Goal: Information Seeking & Learning: Understand process/instructions

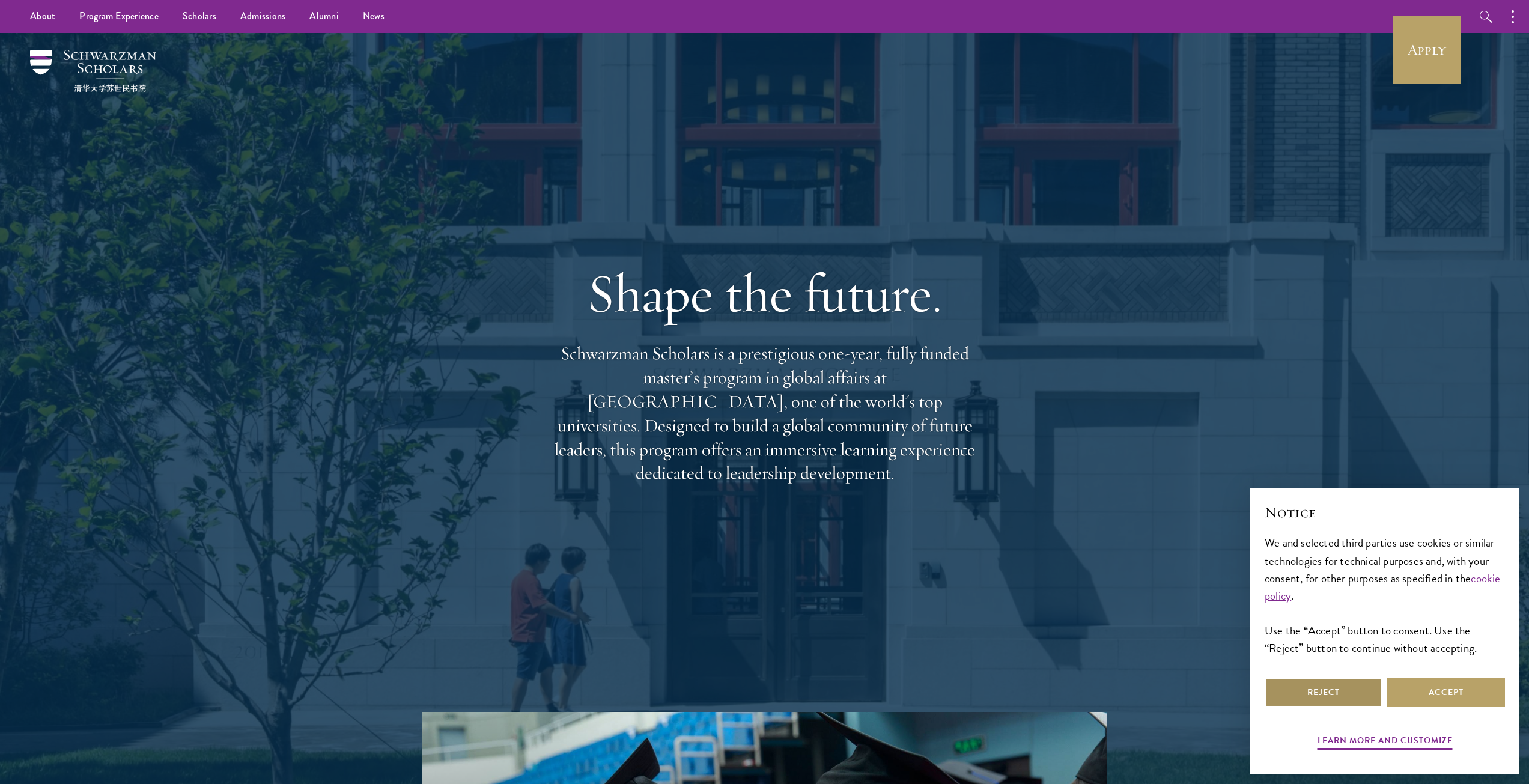
click at [1327, 696] on button "Reject" at bounding box center [1324, 692] width 118 height 29
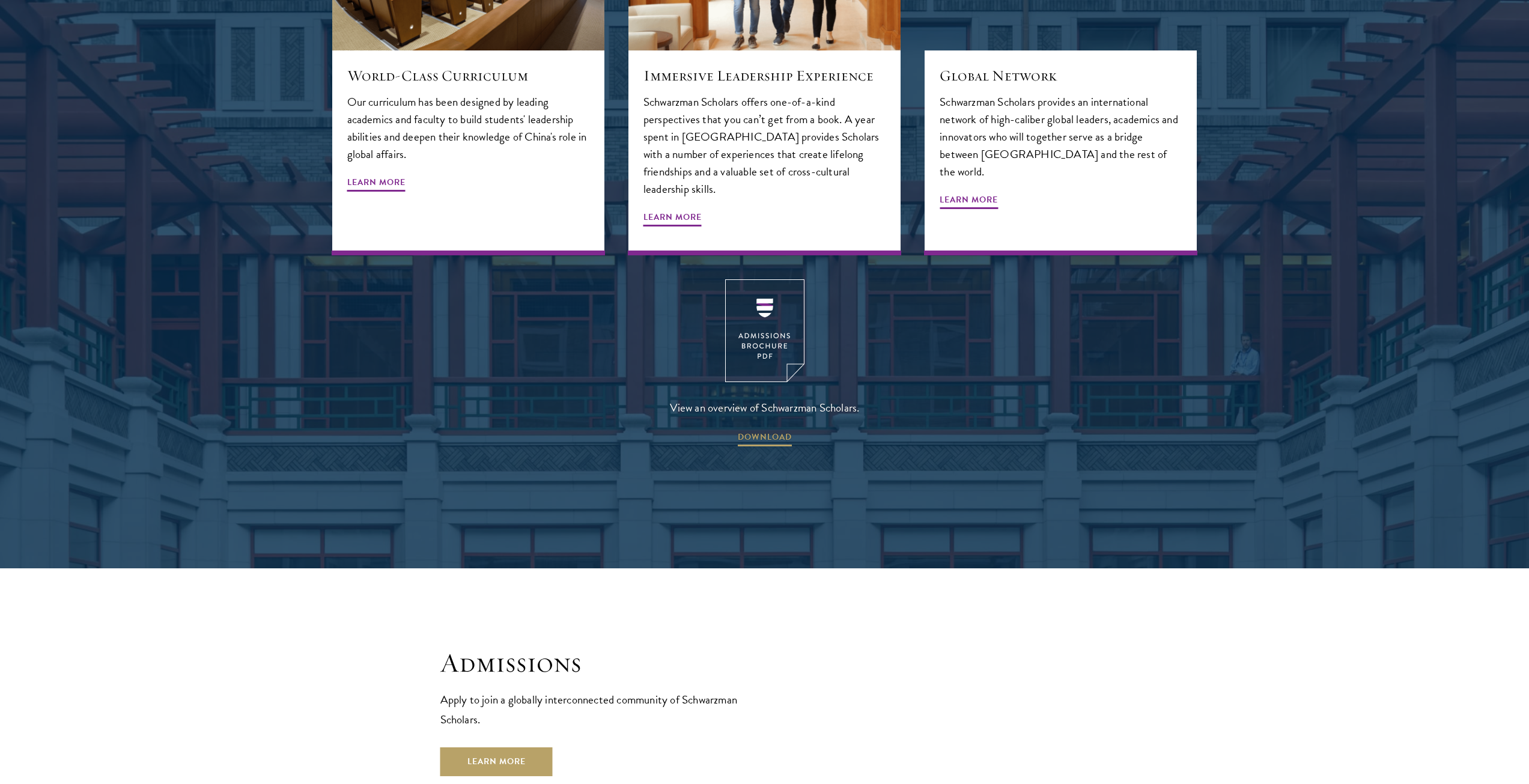
scroll to position [1962, 0]
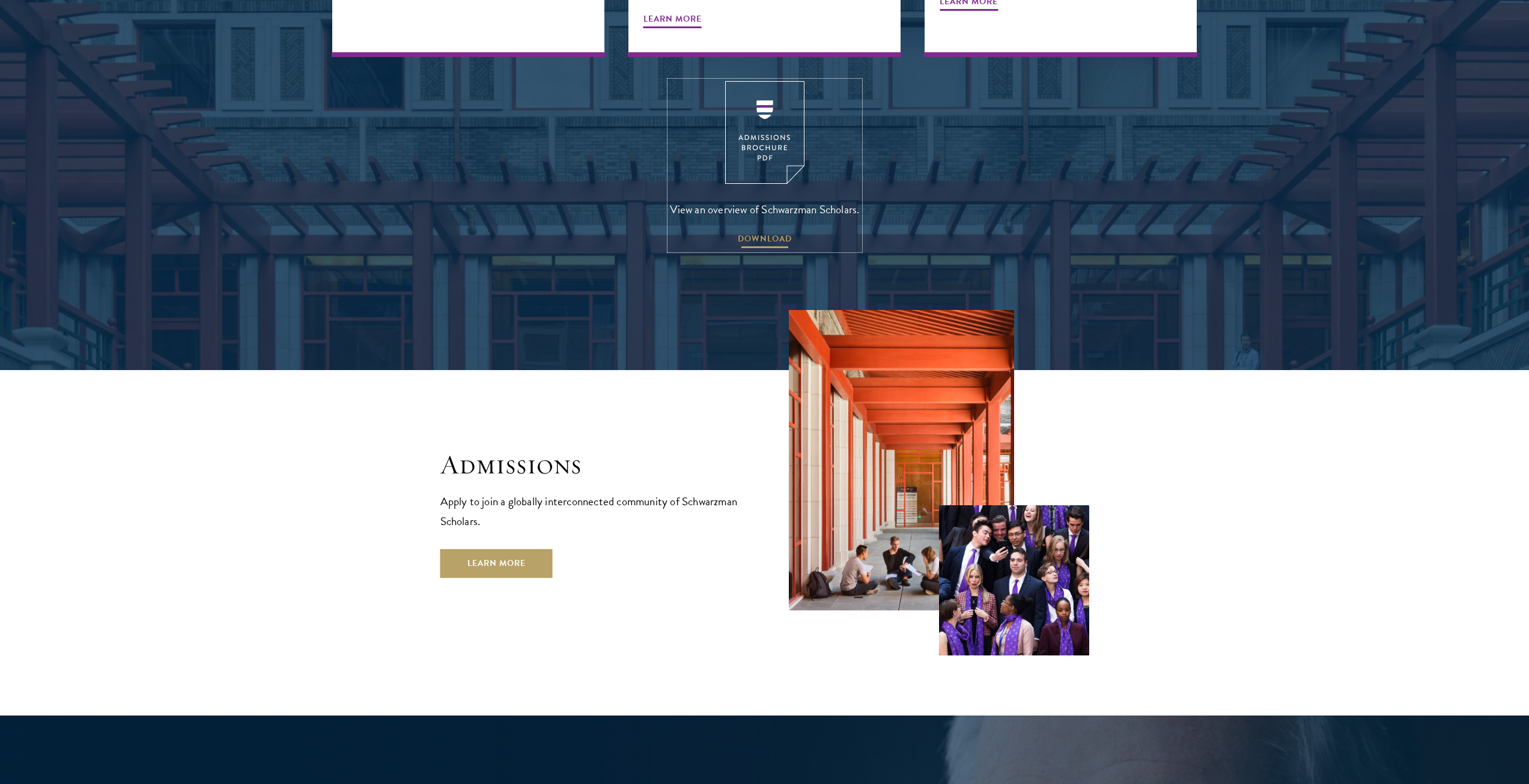
click at [769, 231] on span "DOWNLOAD" at bounding box center [764, 240] width 54 height 18
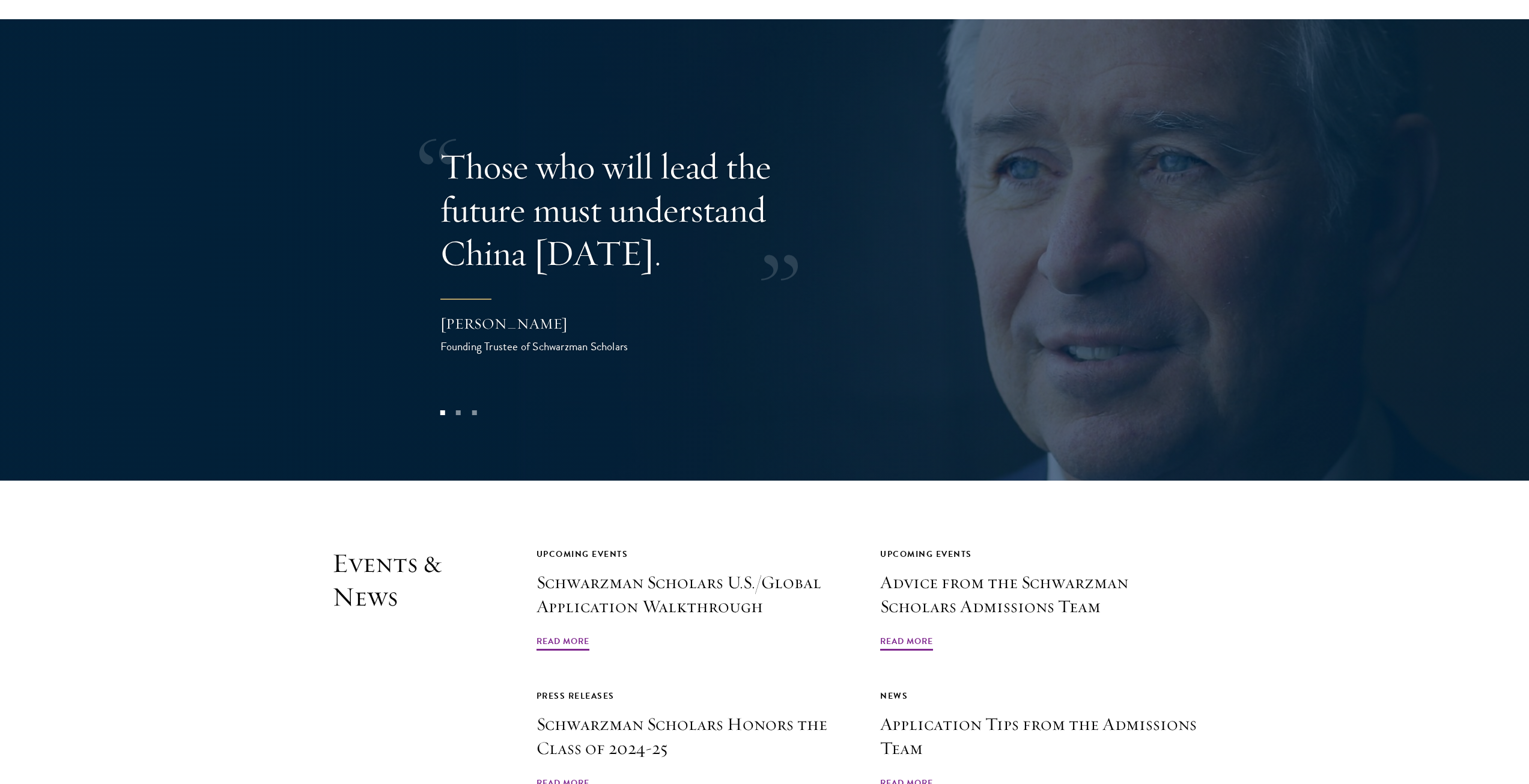
scroll to position [2882, 0]
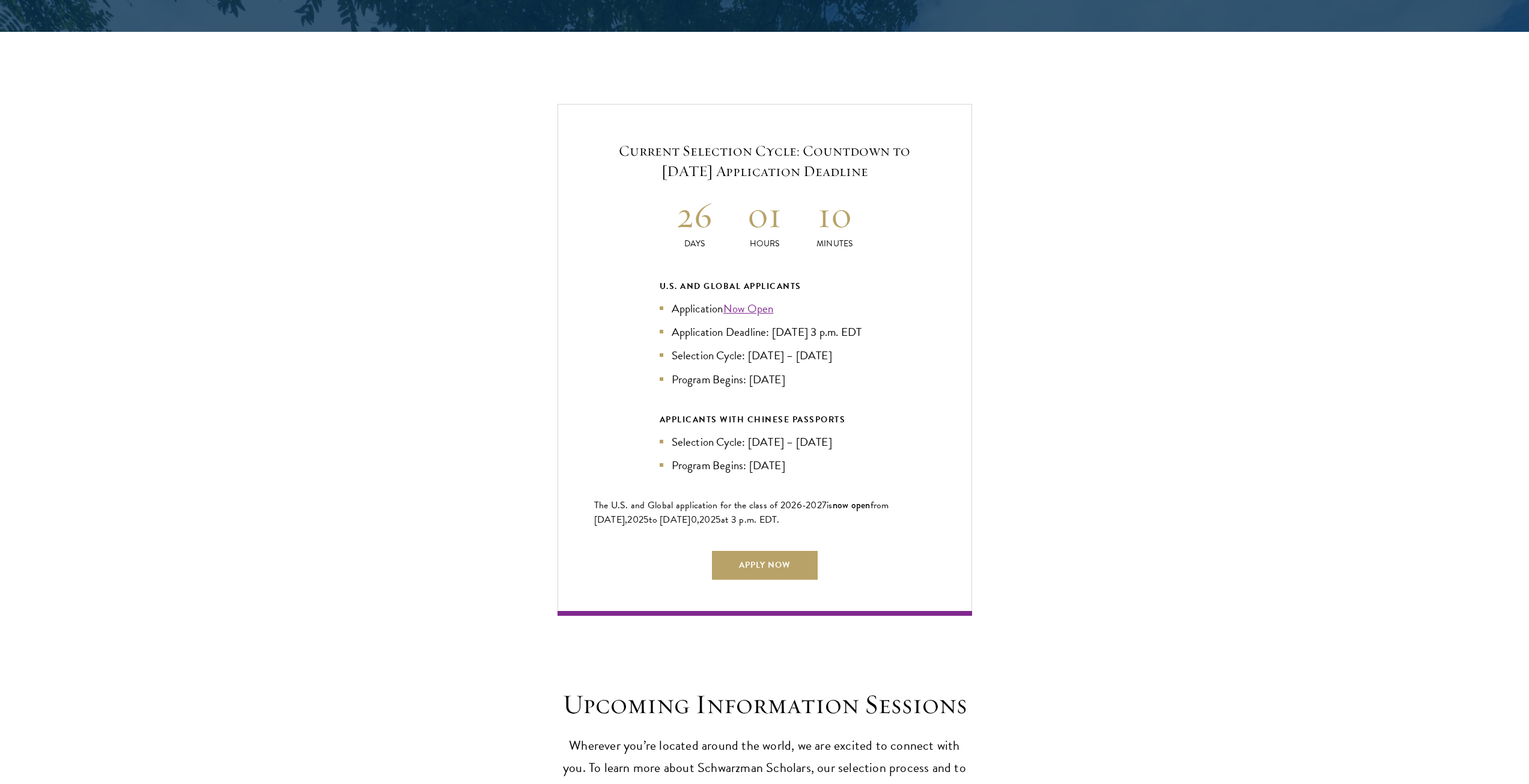
scroll to position [2546, 0]
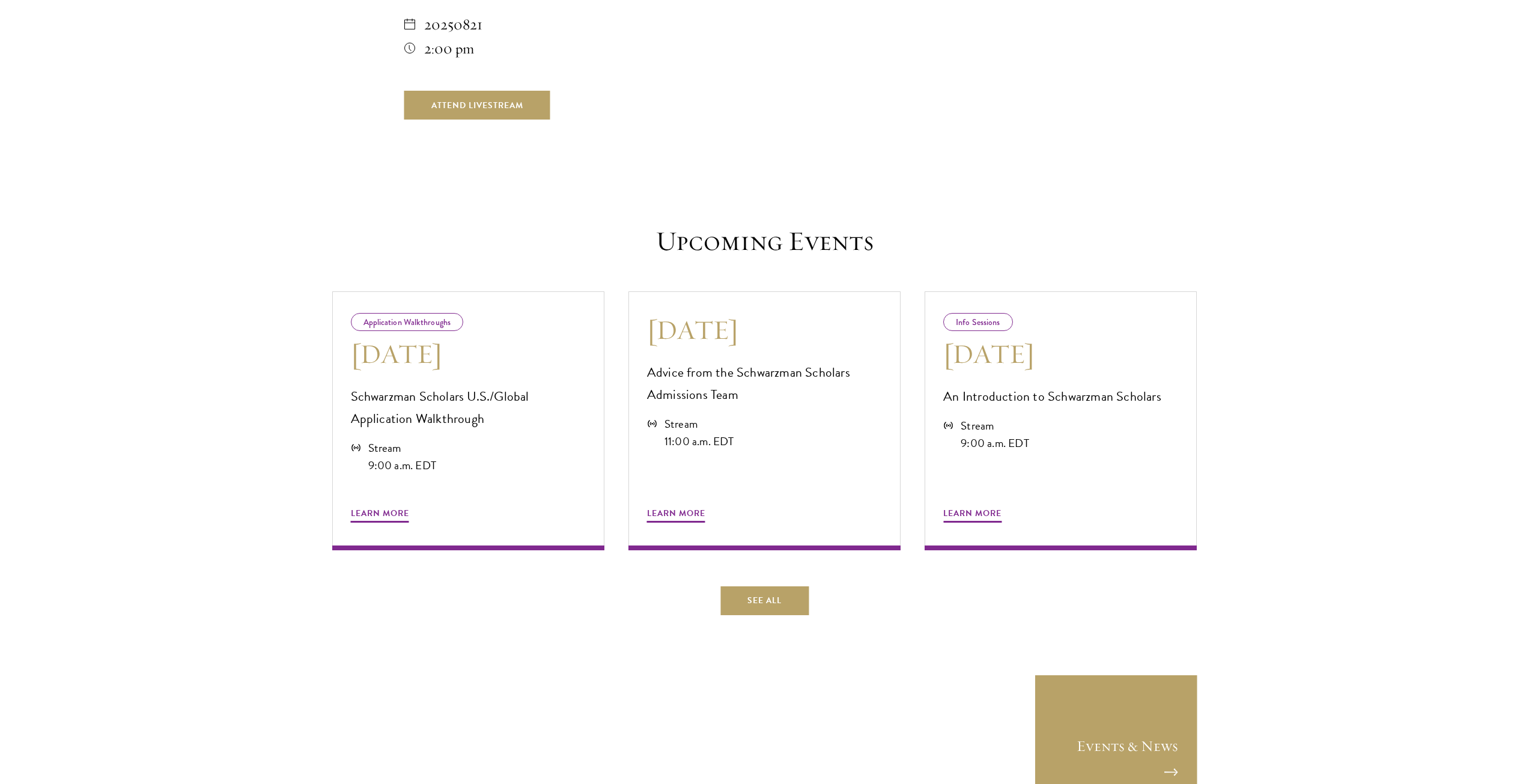
scroll to position [401, 0]
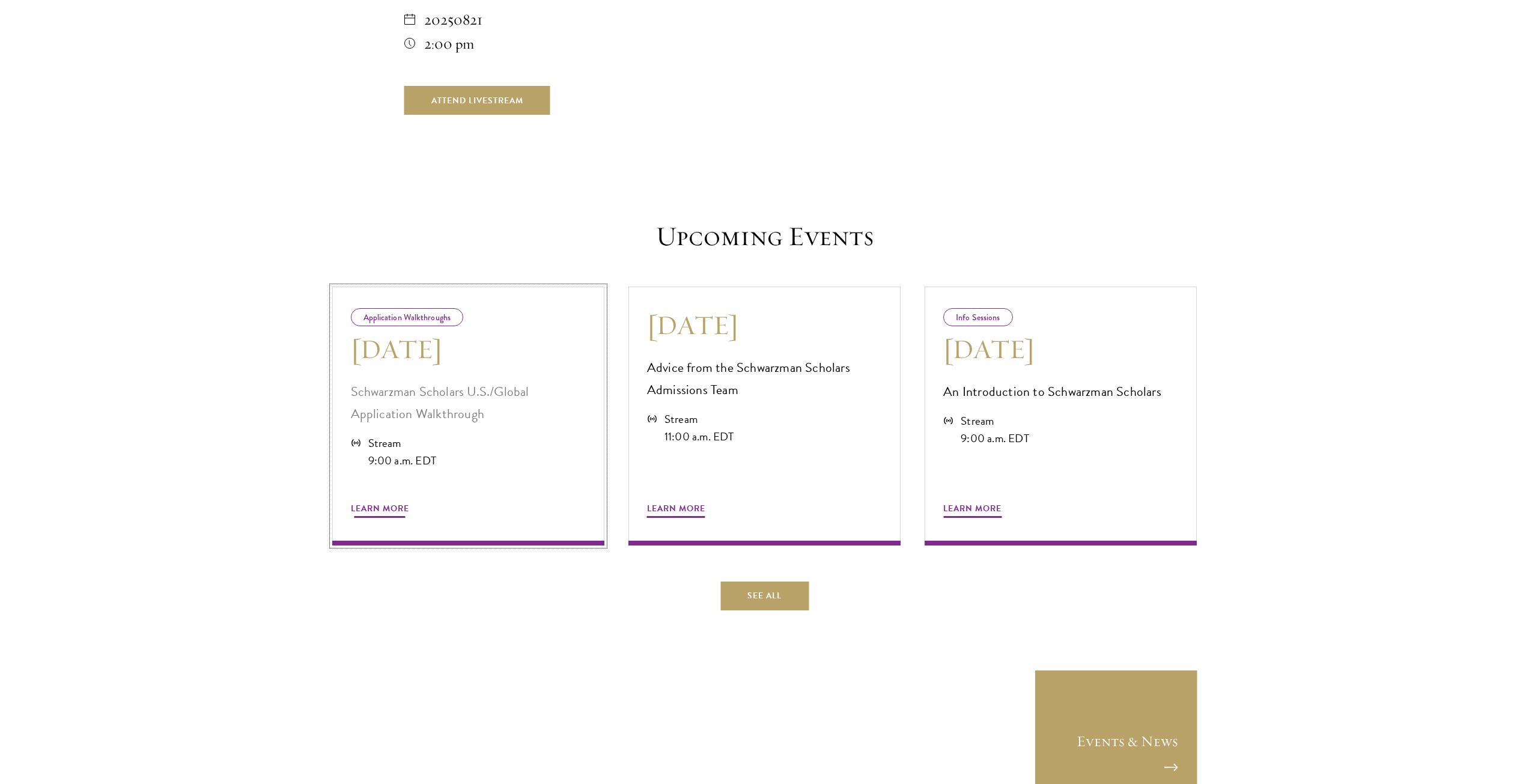
click at [409, 508] on span "Learn More" at bounding box center [380, 510] width 58 height 18
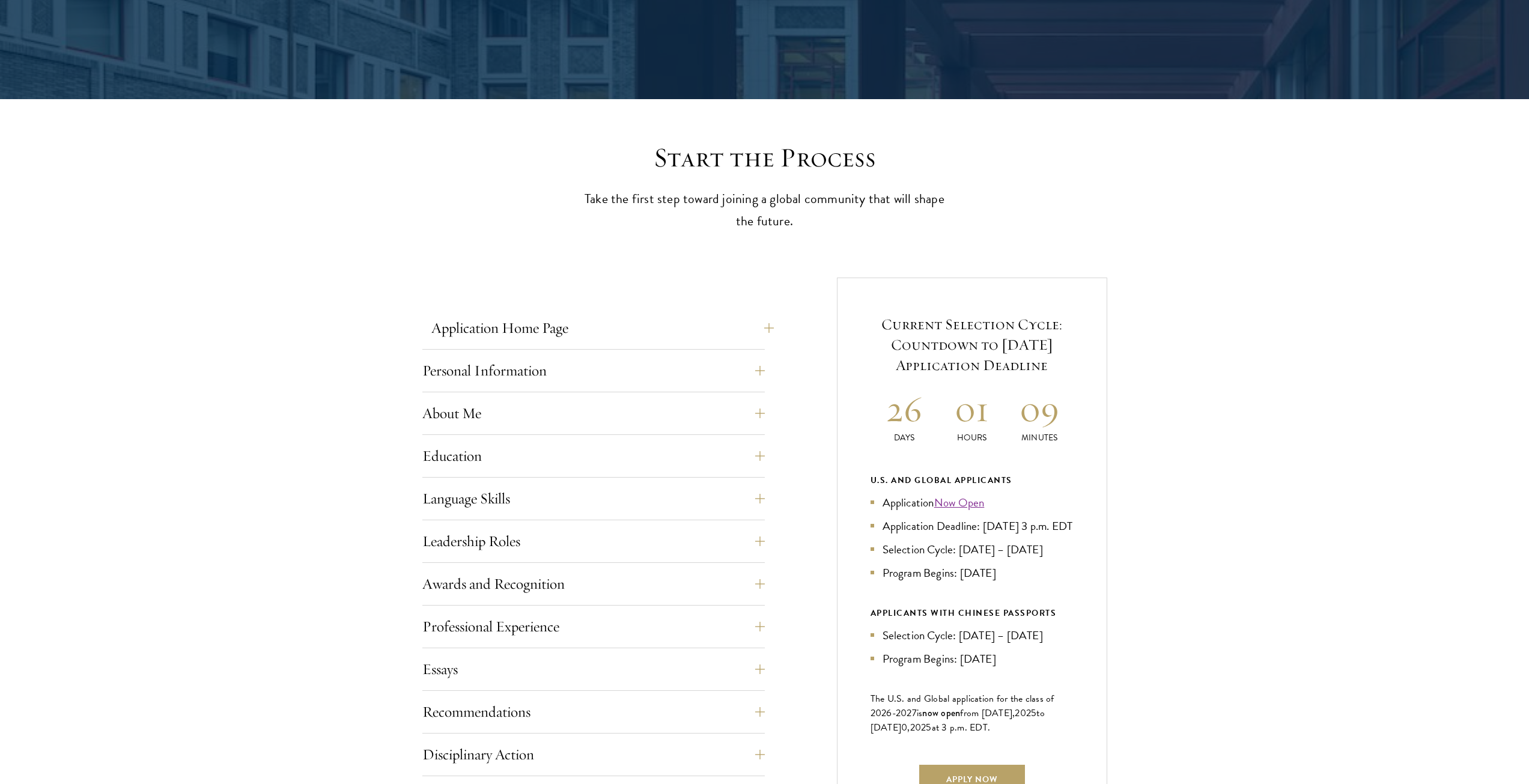
scroll to position [280, 0]
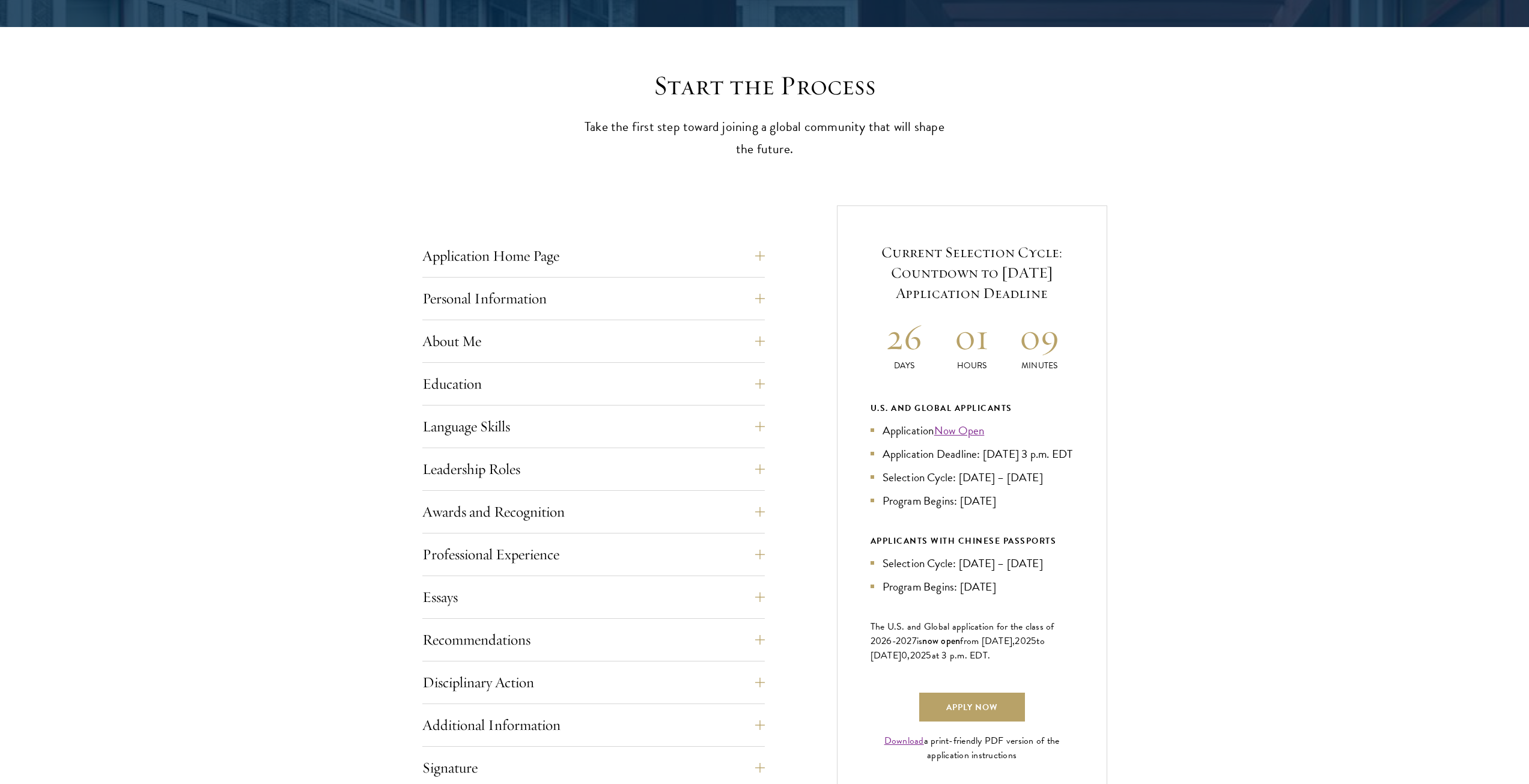
click at [516, 271] on div "Application Home Page The online application form must be completed in English.…" at bounding box center [593, 259] width 342 height 36
click at [516, 266] on button "Application Home Page" at bounding box center [602, 256] width 342 height 29
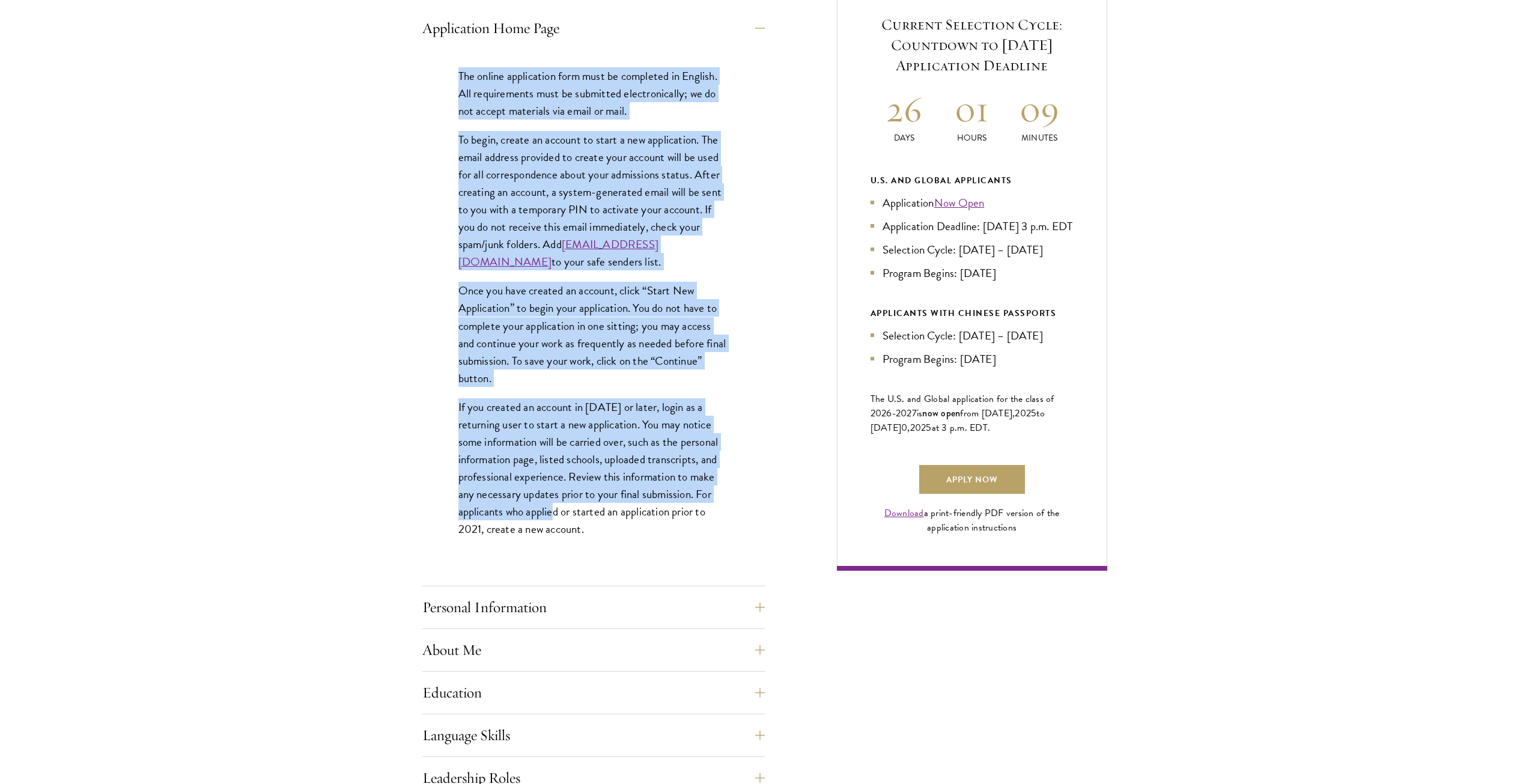
scroll to position [521, 0]
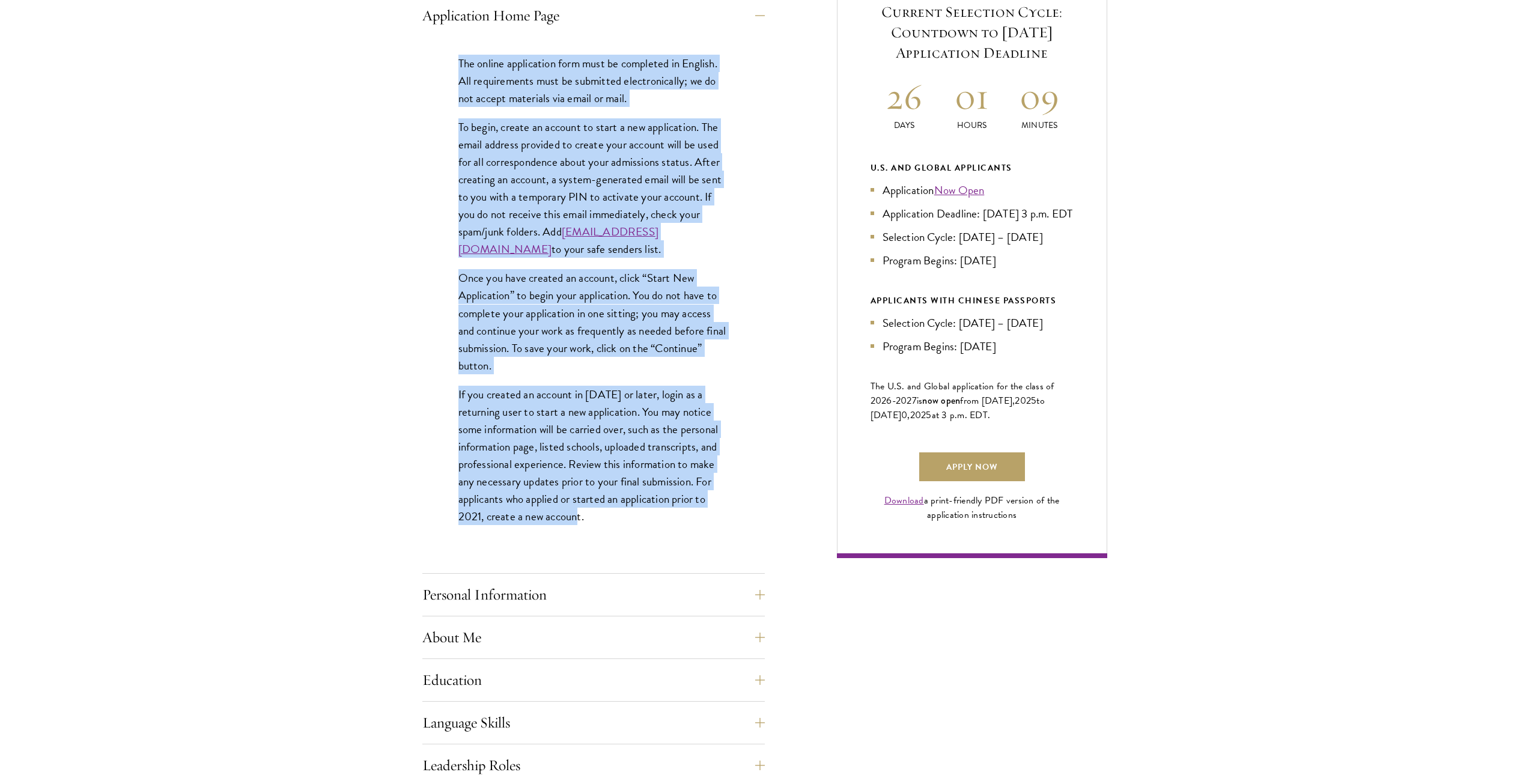
drag, startPoint x: 459, startPoint y: 302, endPoint x: 587, endPoint y: 540, distance: 270.2
click at [587, 540] on div "The online application form must be completed in English. All requirements must…" at bounding box center [593, 296] width 342 height 519
copy div "Lor ipsumd sitametcons adip elit se doeiusmod te Incidid. Utl etdoloremagn aliq…"
click at [373, 466] on div "Start the Process Take the first step toward joining a global community that wi…" at bounding box center [764, 521] width 1529 height 1385
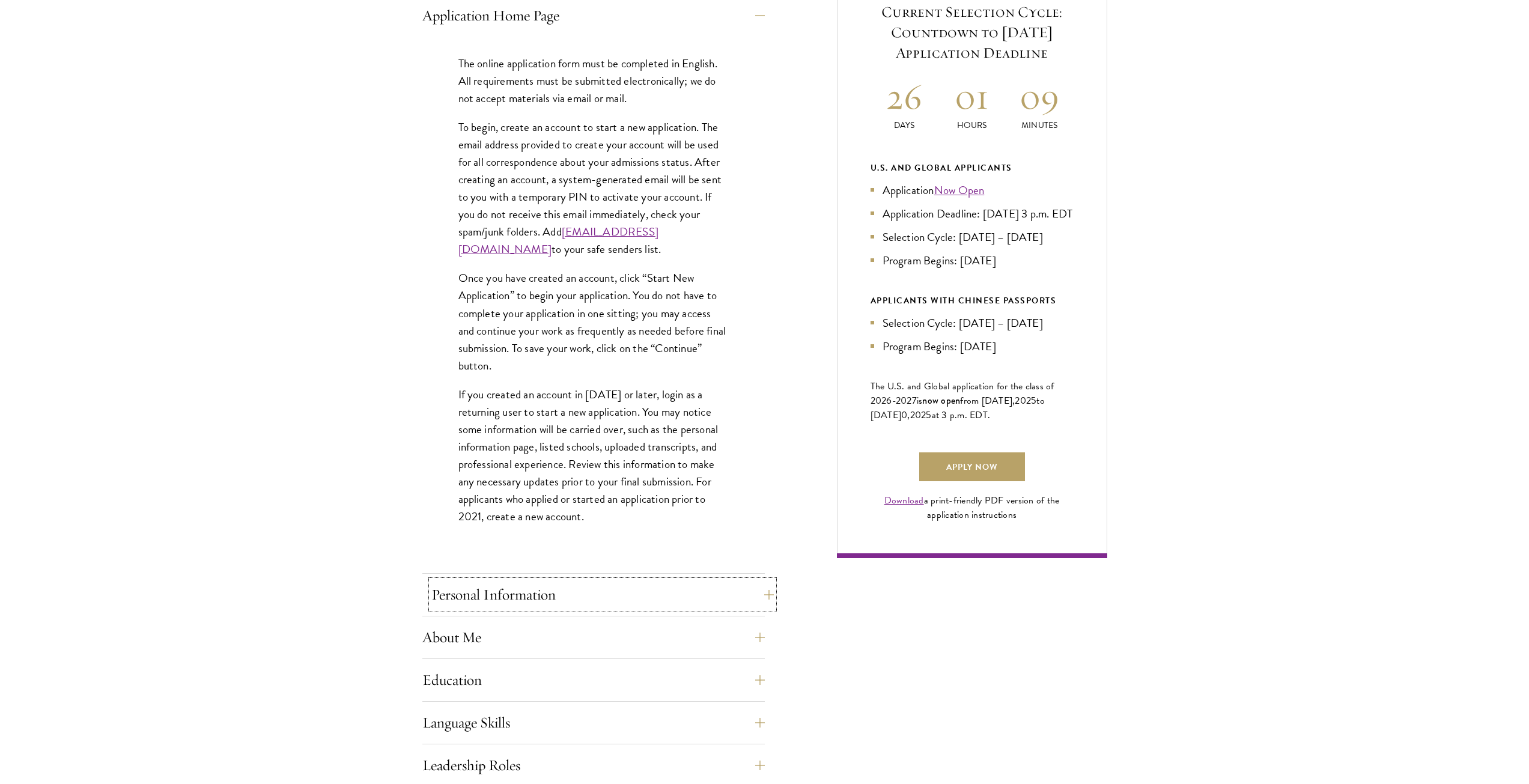
click at [444, 598] on button "Personal Information" at bounding box center [602, 594] width 342 height 29
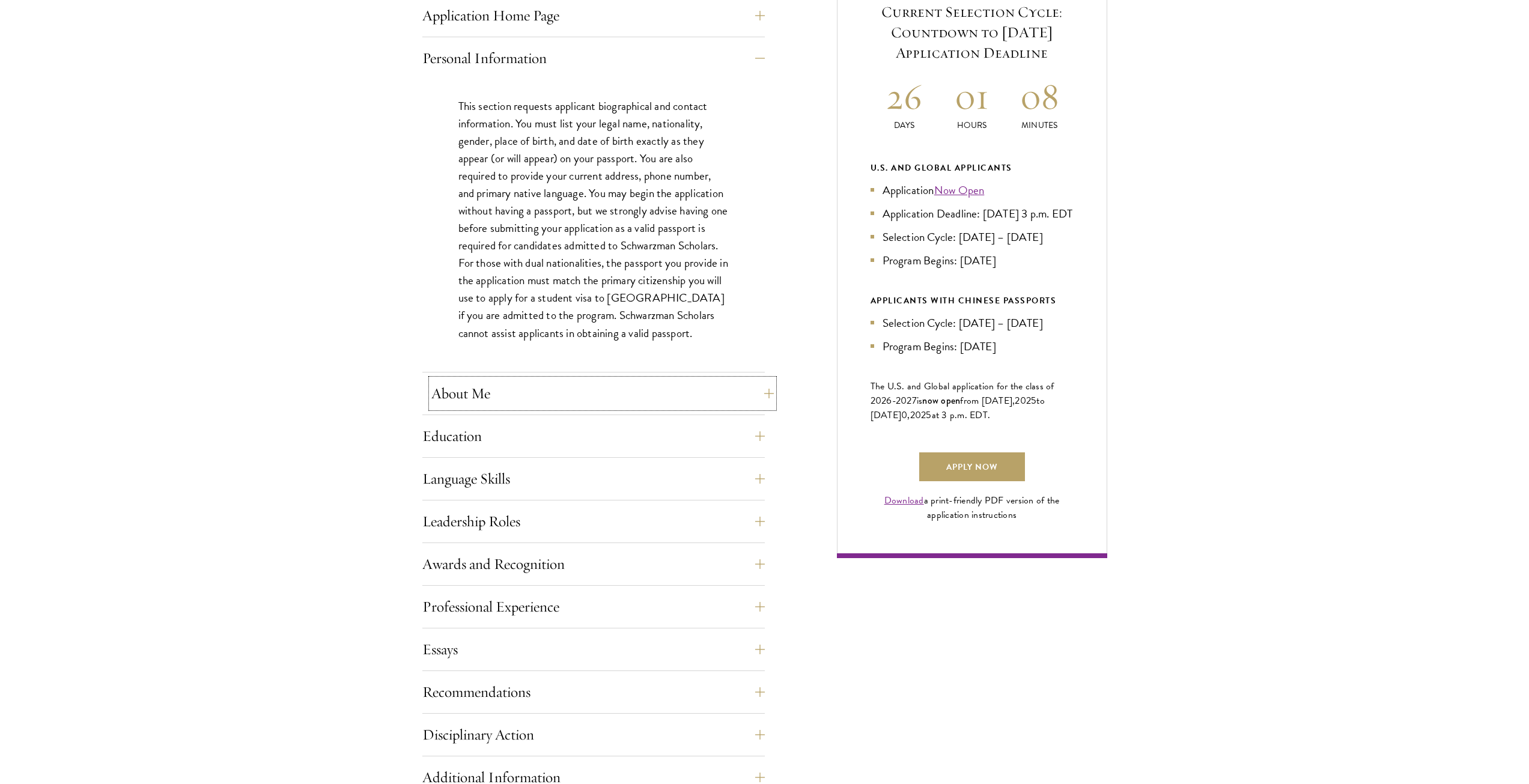
click at [469, 389] on button "About Me" at bounding box center [602, 393] width 342 height 29
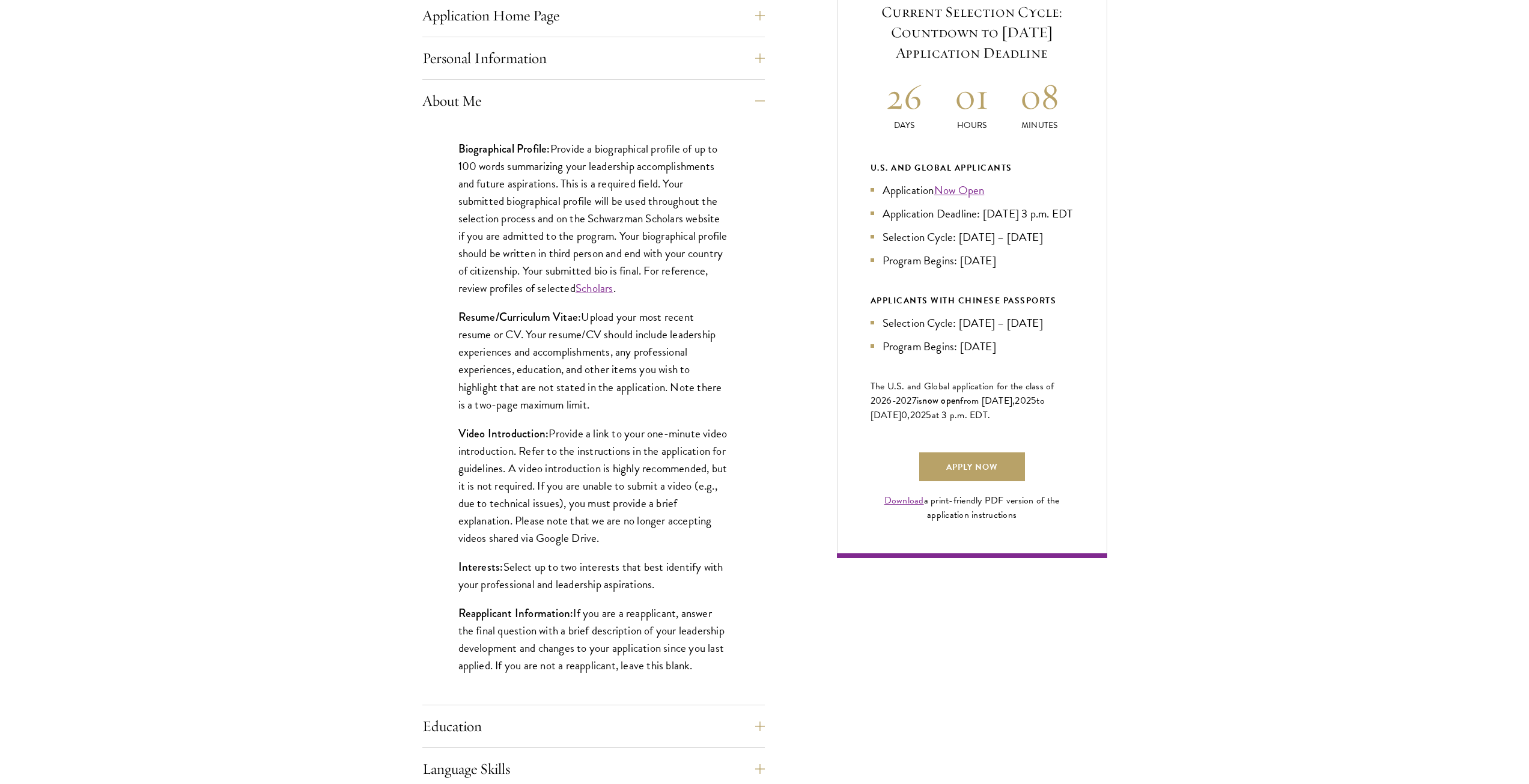
drag, startPoint x: 461, startPoint y: 152, endPoint x: 782, endPoint y: 668, distance: 607.7
click at [782, 668] on div "Application Home Page The online application form must be completed in English.…" at bounding box center [764, 612] width 685 height 1294
copy div "Biographical Profile: Provide a biographical profile of up to 100 words summari…"
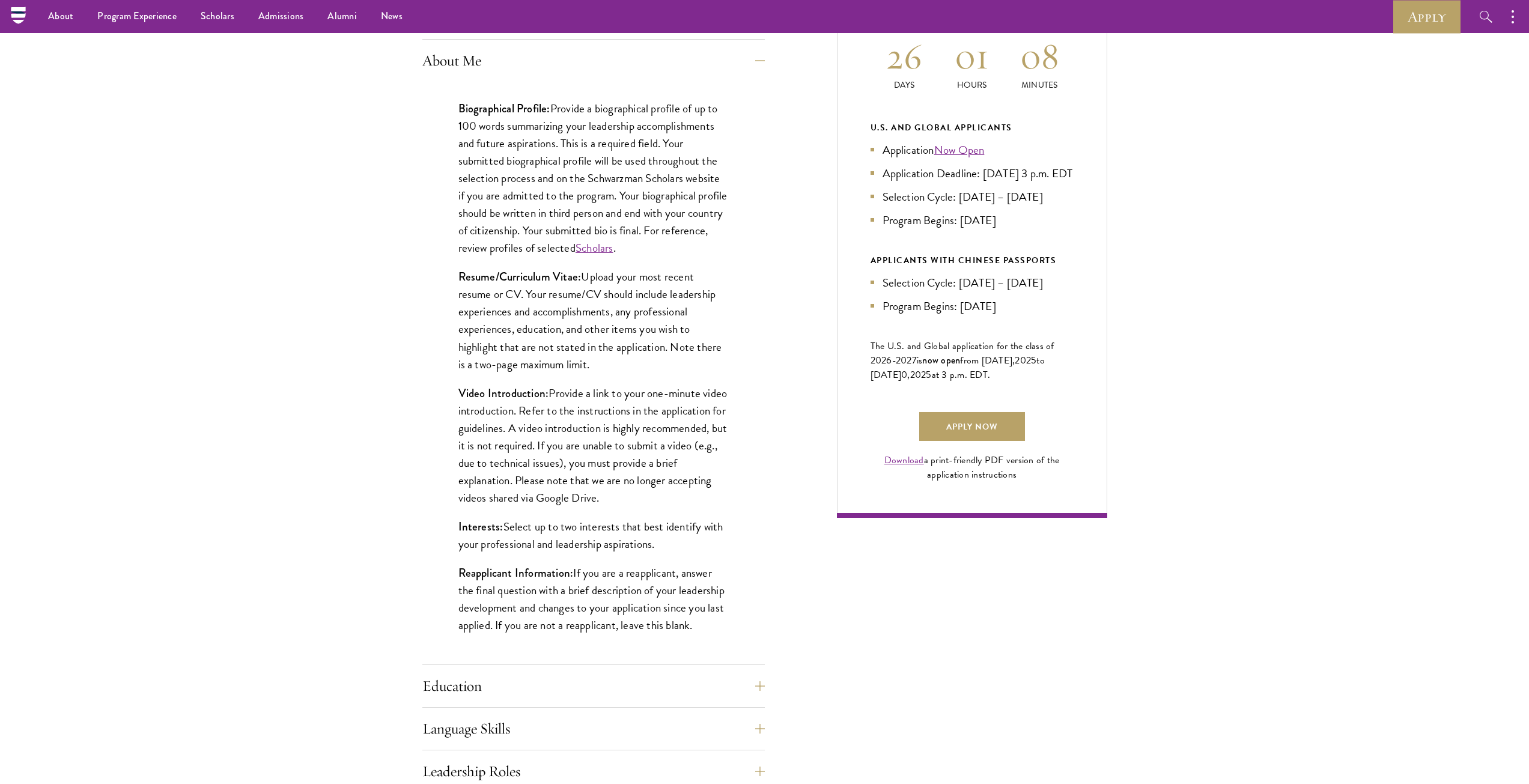
scroll to position [560, 0]
click at [410, 209] on div "Start the Process Take the first step toward joining a global community that wi…" at bounding box center [764, 504] width 1529 height 1431
drag, startPoint x: 551, startPoint y: 421, endPoint x: 563, endPoint y: 428, distance: 13.9
click at [563, 428] on p "Video Introduction: Provide a link to your one-minute video introduction. Refer…" at bounding box center [594, 446] width 271 height 122
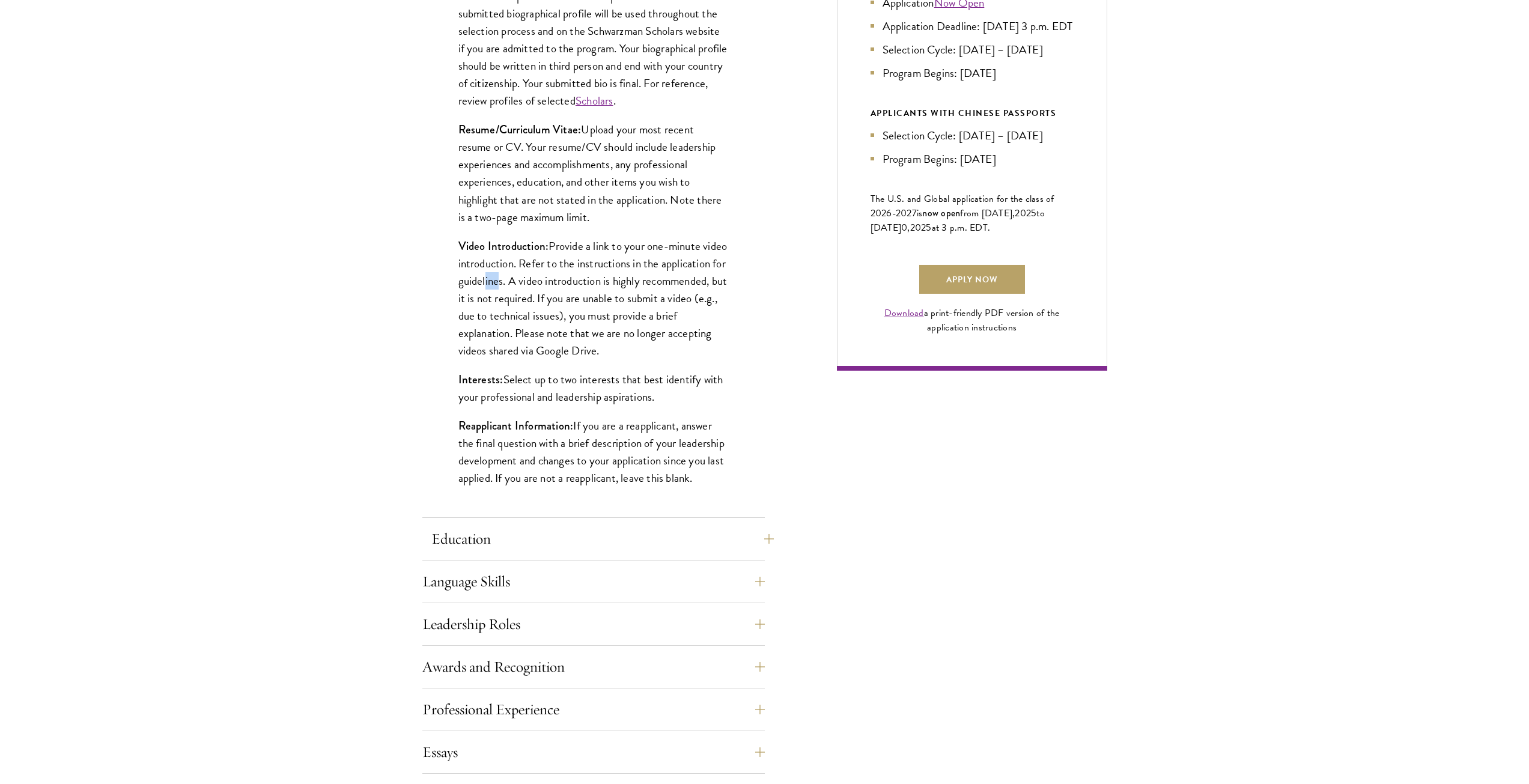
scroll to position [721, 0]
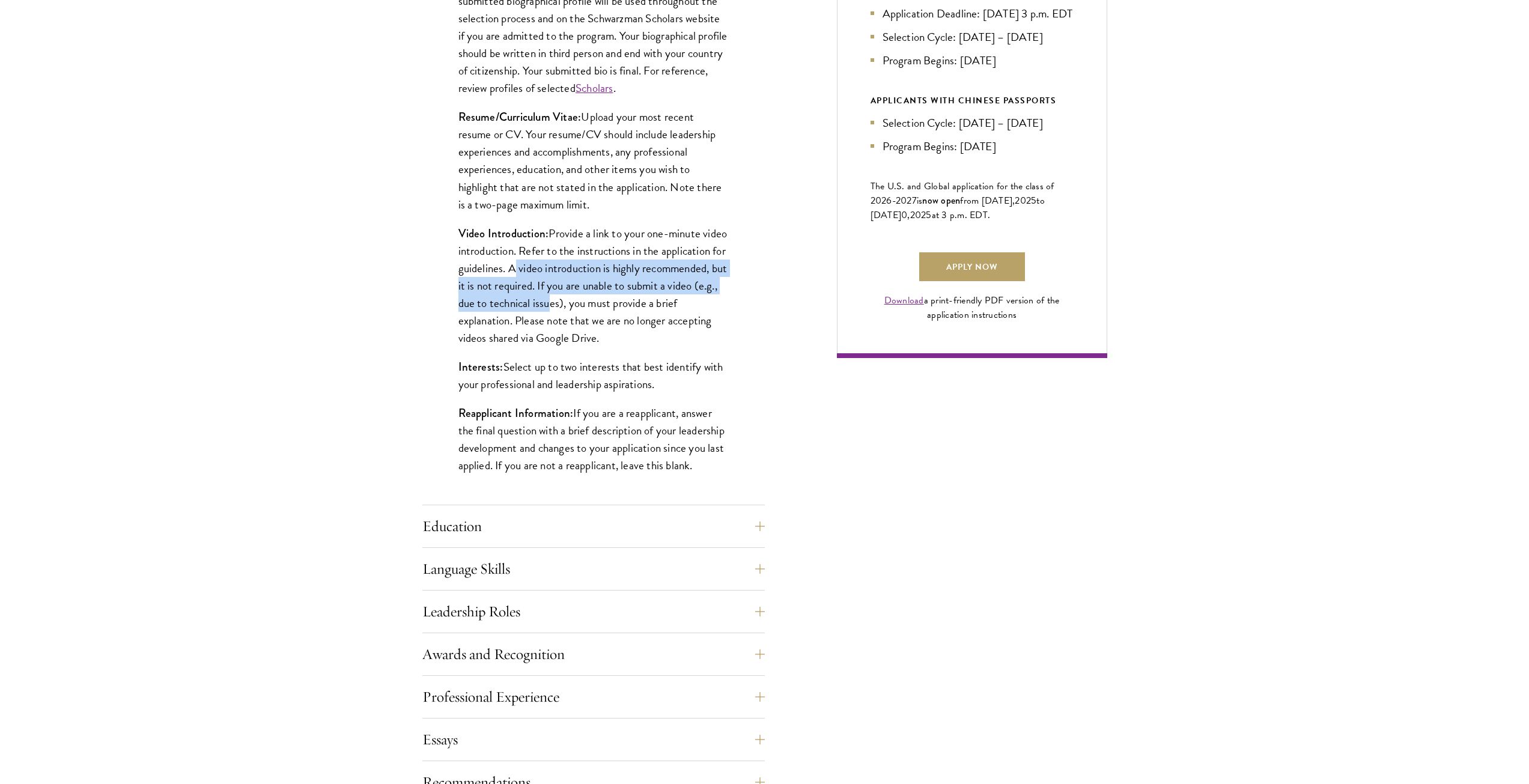
drag, startPoint x: 579, startPoint y: 269, endPoint x: 638, endPoint y: 302, distance: 67.6
click at [638, 302] on p "Video Introduction: Provide a link to your one-minute video introduction. Refer…" at bounding box center [594, 285] width 271 height 122
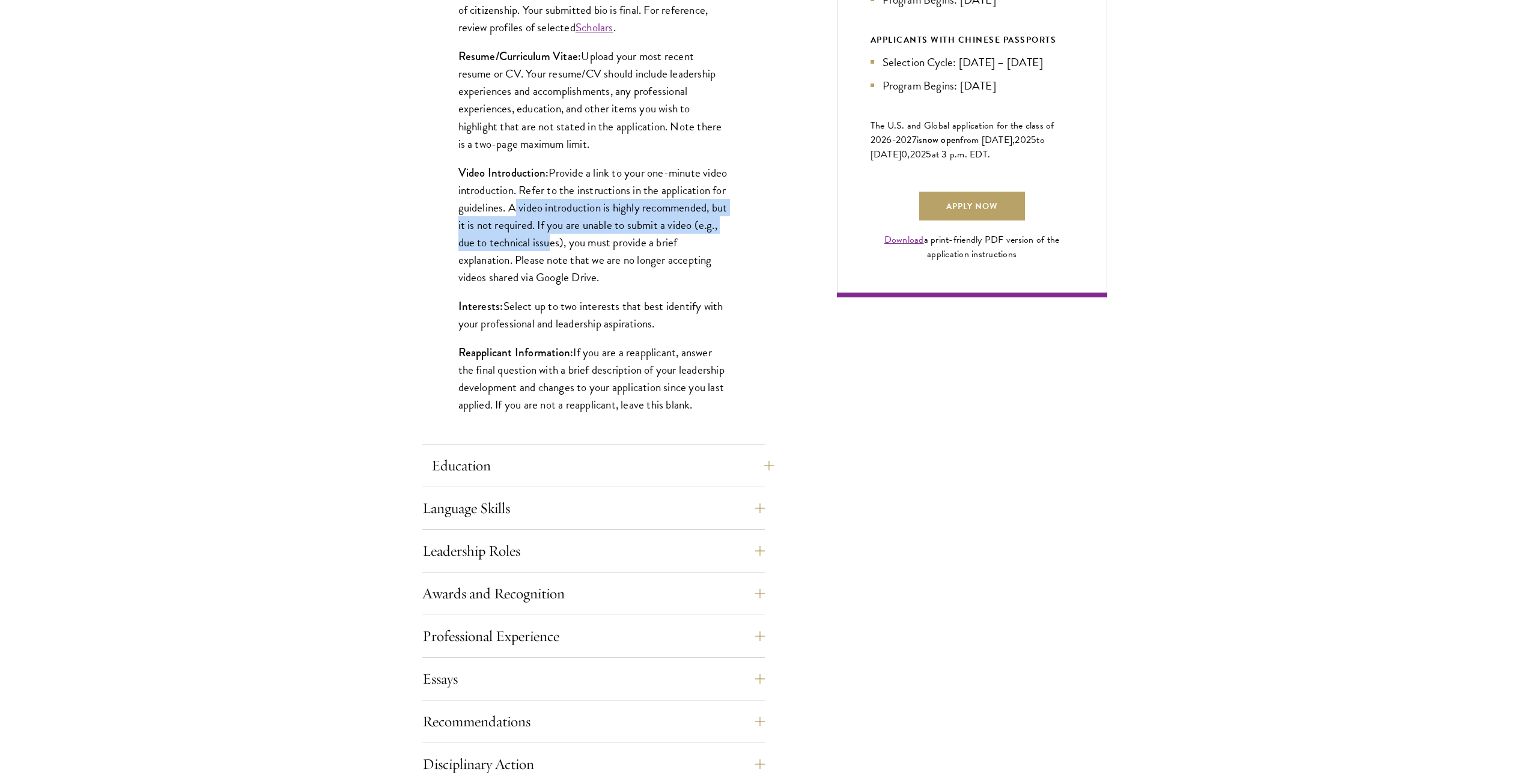
scroll to position [841, 0]
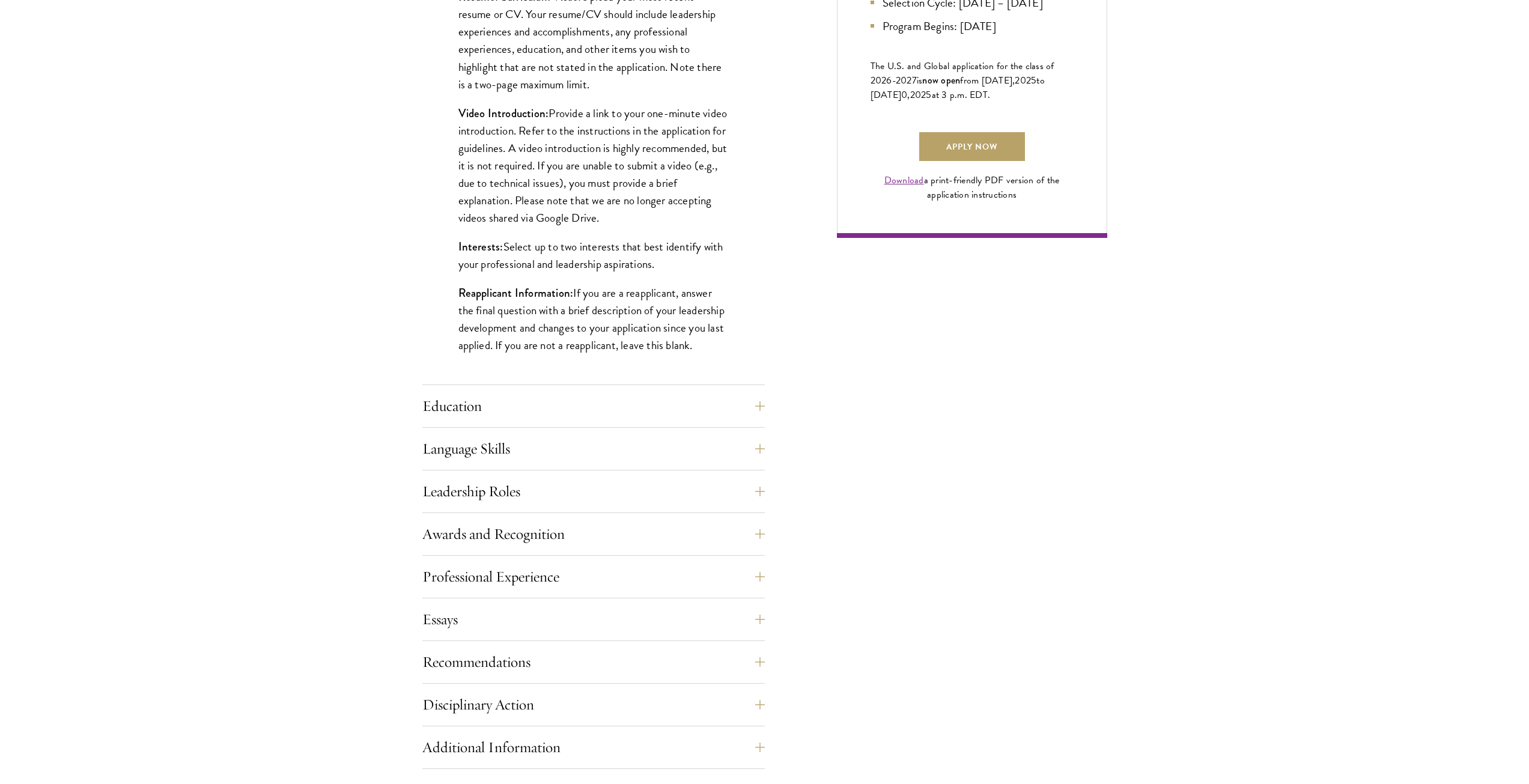
click at [502, 387] on div "Application Home Page The online application form must be completed in English.…" at bounding box center [593, 310] width 342 height 1258
click at [495, 401] on button "Education" at bounding box center [602, 406] width 342 height 29
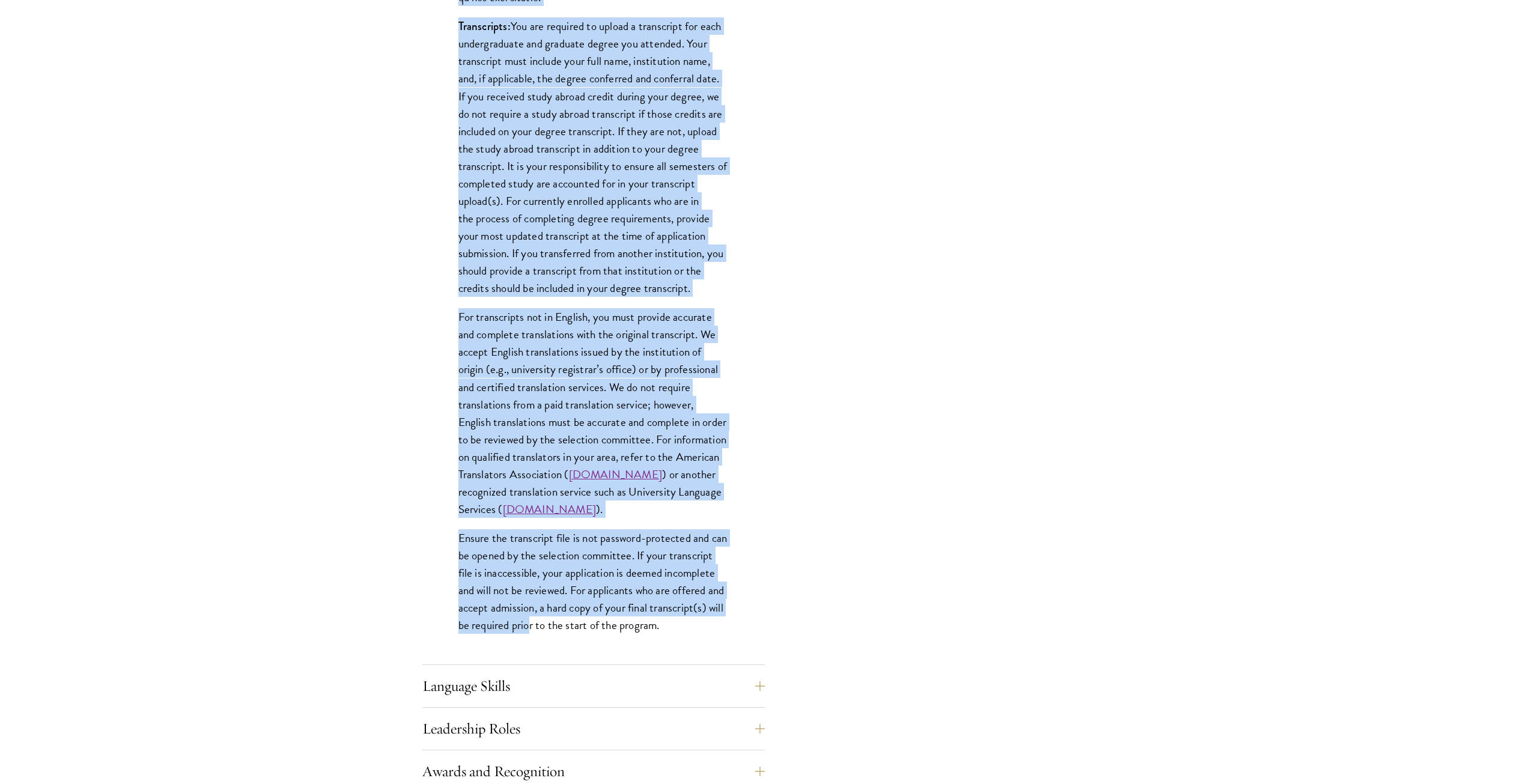
scroll to position [1441, 0]
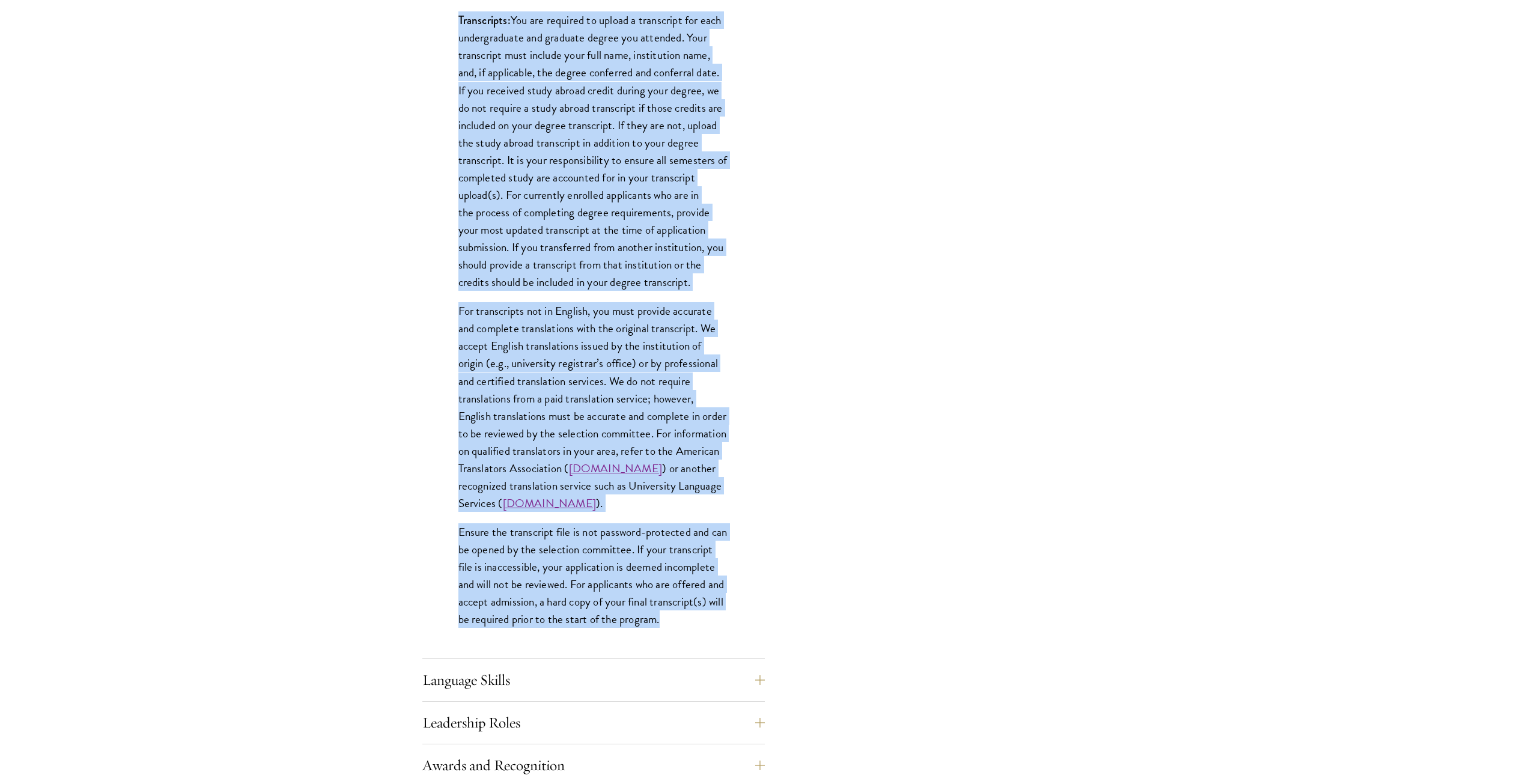
drag, startPoint x: 460, startPoint y: 233, endPoint x: 587, endPoint y: 627, distance: 414.0
copy div "Lore ipsu dolorsitametc adi elitsedd eiusmod temporinc (ut la etdol ma aliquaen…"
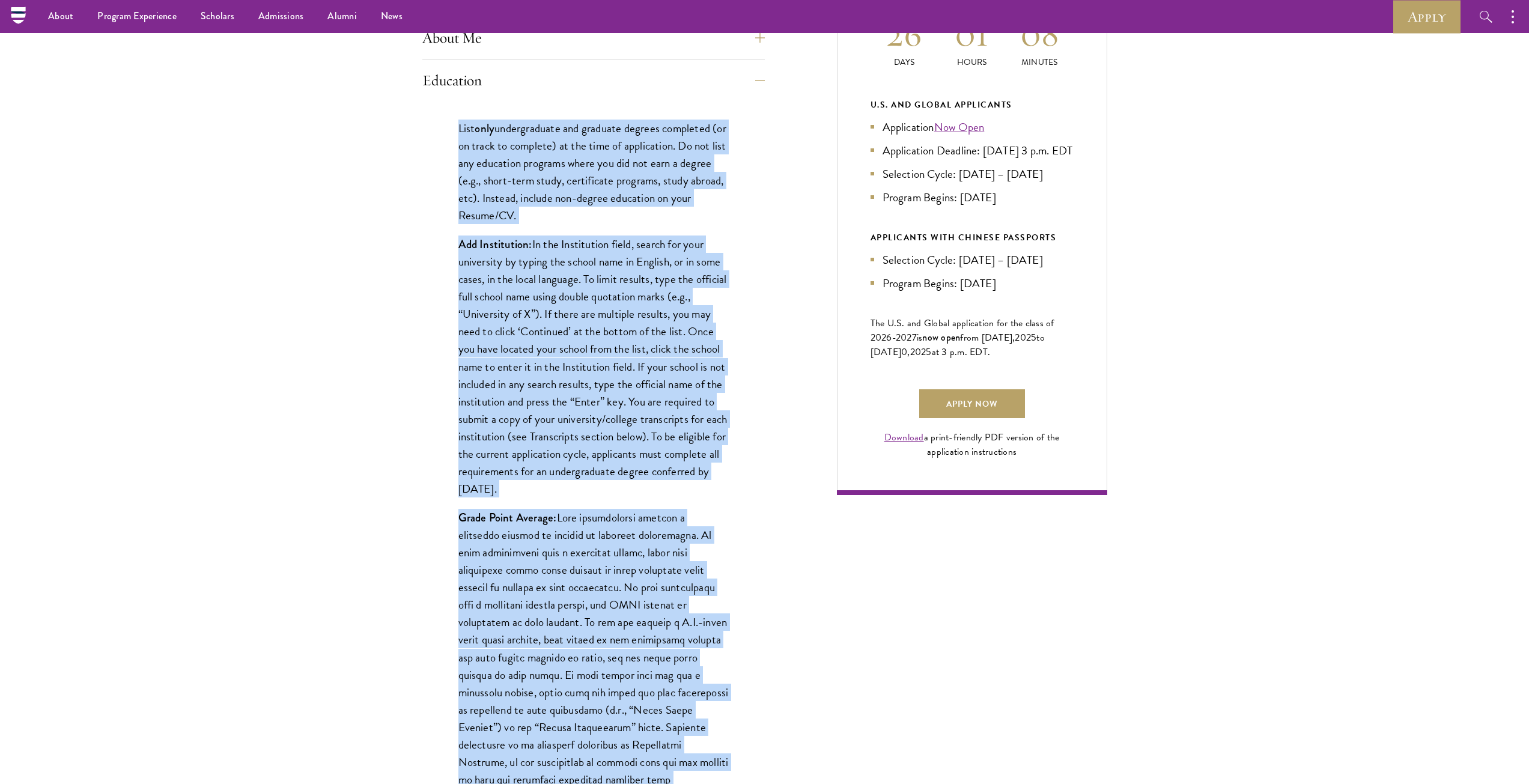
scroll to position [560, 0]
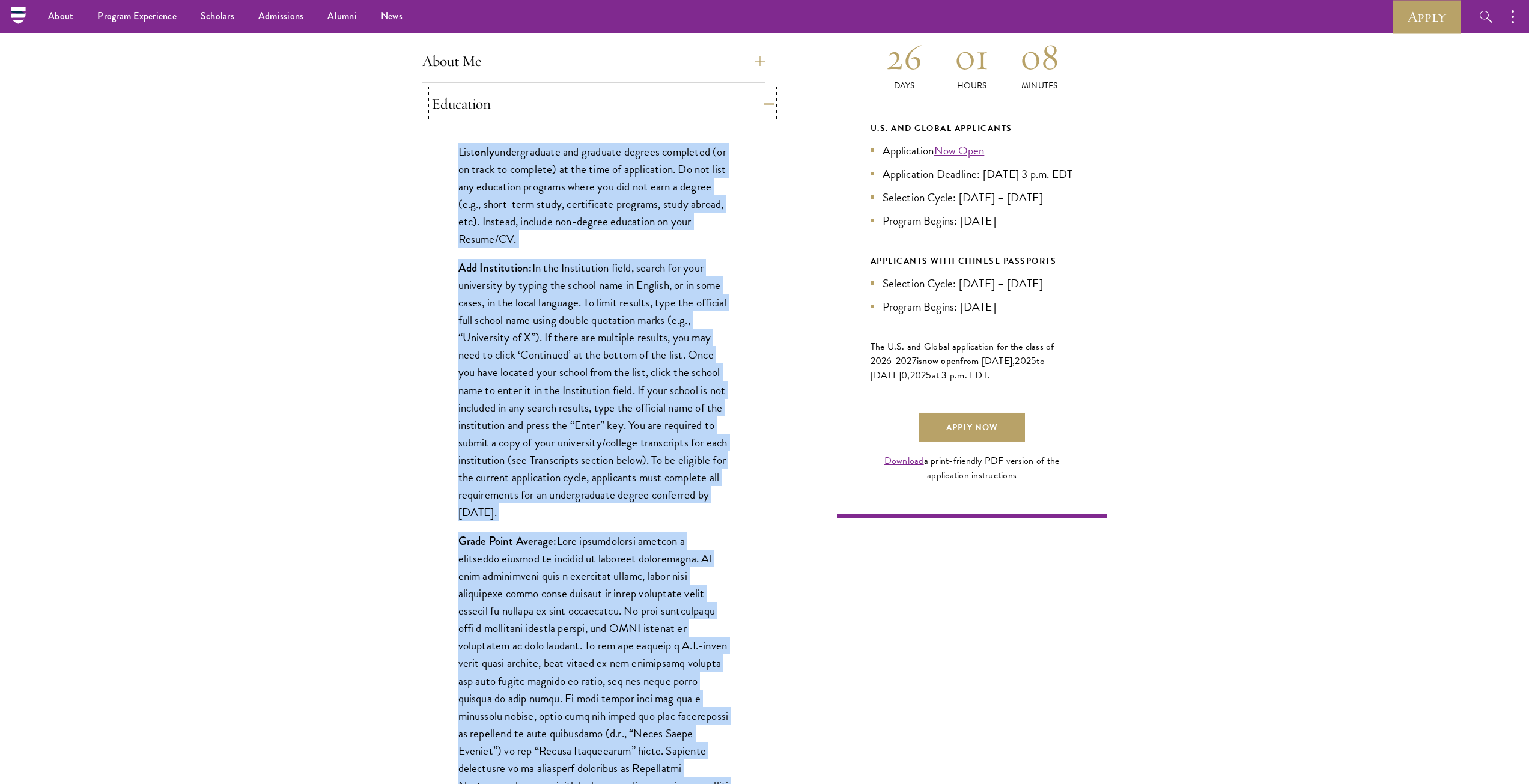
click at [472, 104] on button "Education" at bounding box center [602, 103] width 342 height 29
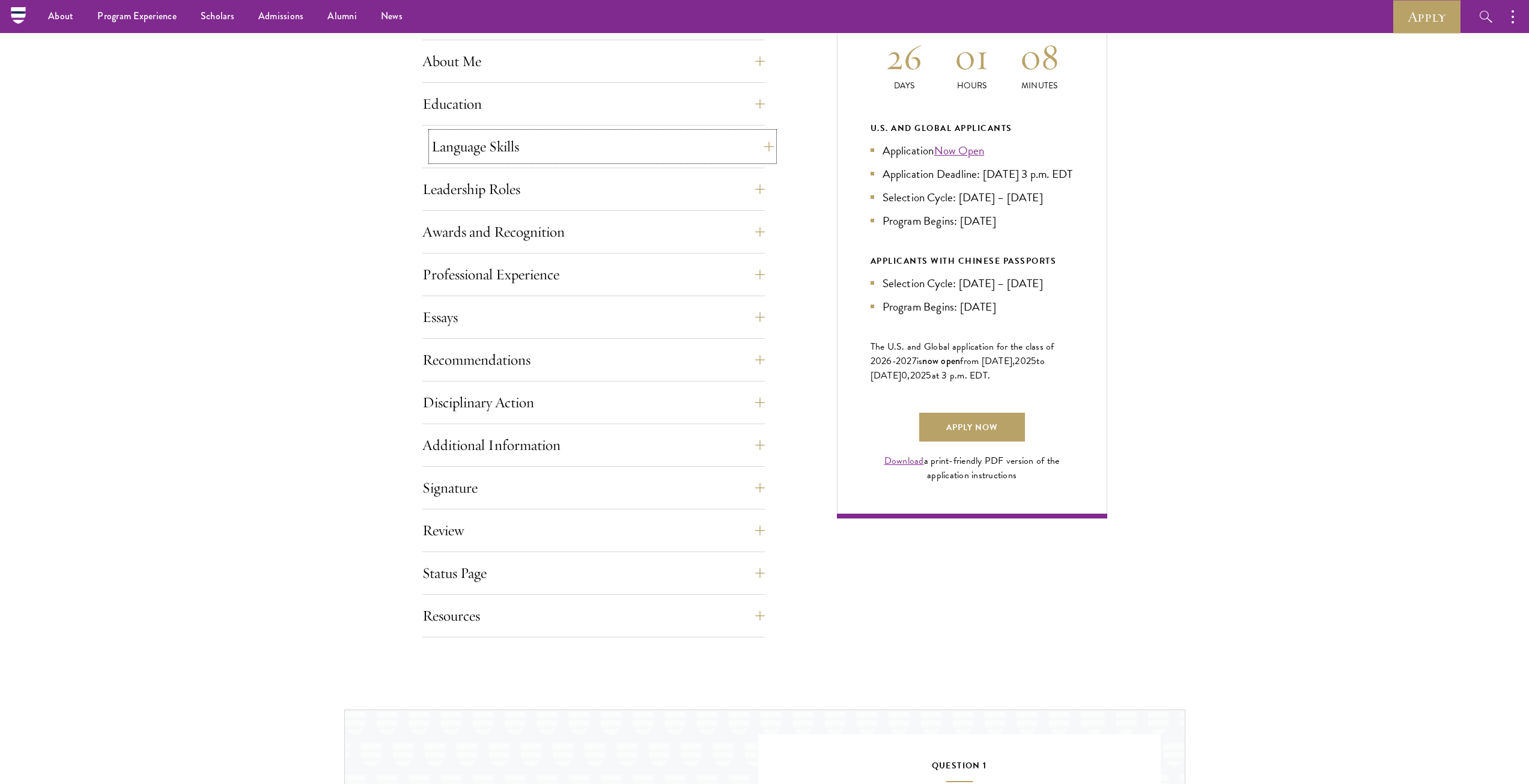
click at [477, 140] on button "Language Skills" at bounding box center [602, 147] width 342 height 29
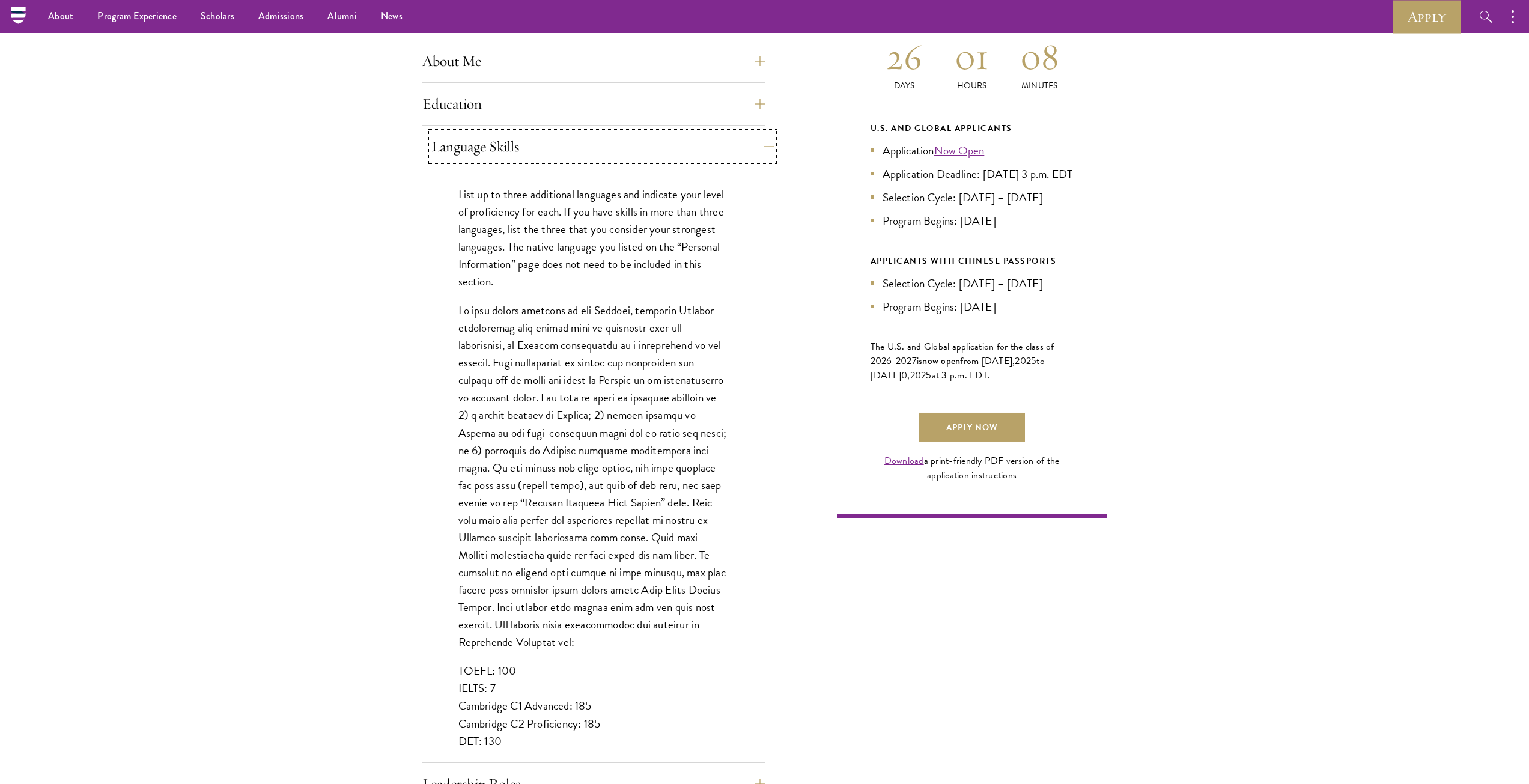
click at [472, 147] on button "Language Skills" at bounding box center [602, 147] width 342 height 29
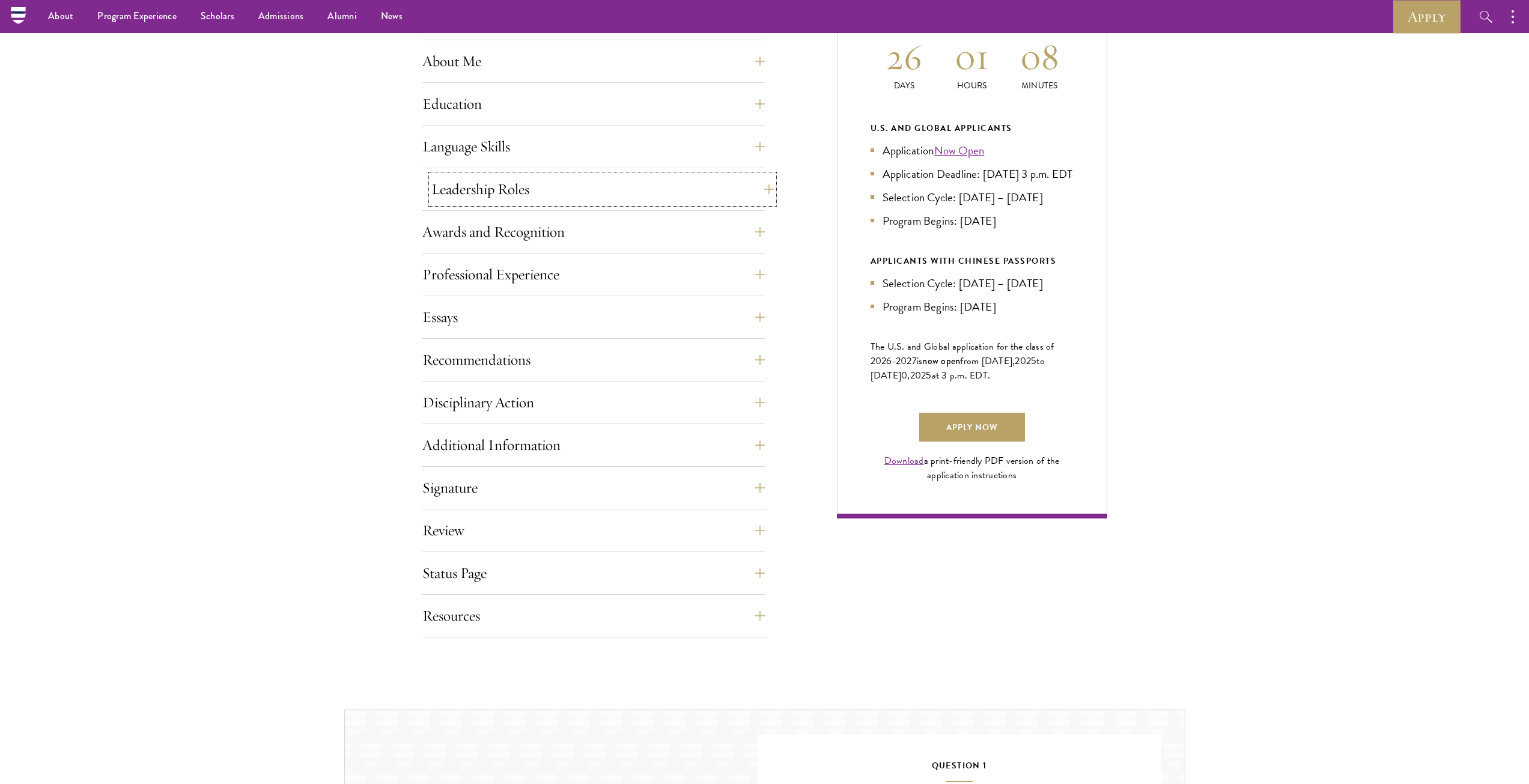
click at [475, 195] on button "Leadership Roles" at bounding box center [602, 189] width 342 height 29
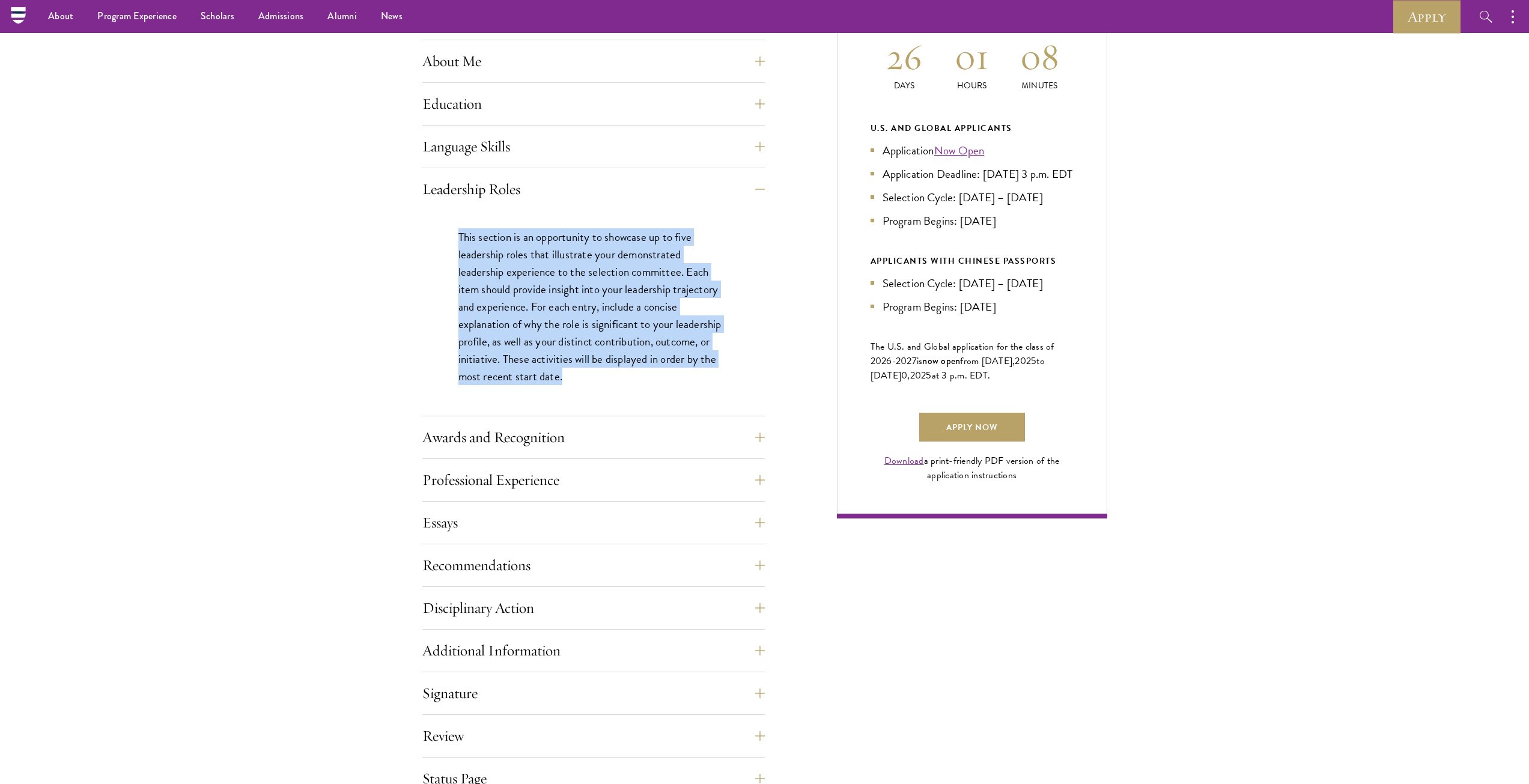
drag, startPoint x: 460, startPoint y: 235, endPoint x: 573, endPoint y: 373, distance: 178.4
click at [573, 373] on p "This section is an opportunity to showcase up to five leadership roles that ill…" at bounding box center [594, 307] width 271 height 157
copy p "This section is an opportunity to showcase up to five leadership roles that ill…"
click at [512, 428] on button "Awards and Recognition" at bounding box center [602, 437] width 342 height 29
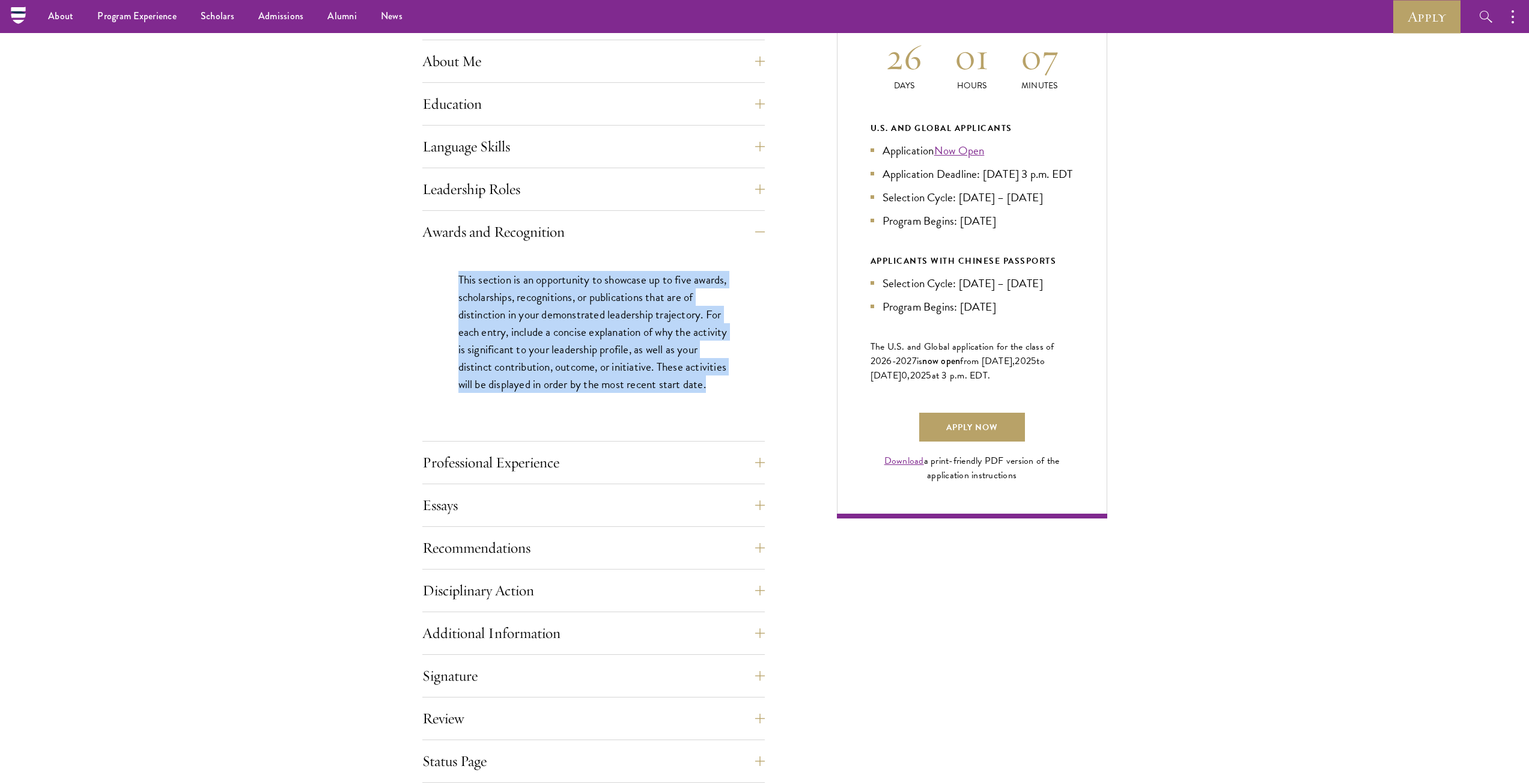
drag, startPoint x: 456, startPoint y: 278, endPoint x: 541, endPoint y: 397, distance: 146.2
click at [541, 397] on div "This section is an opportunity to showcase up to five awards, scholarships, rec…" at bounding box center [593, 338] width 342 height 170
copy p "This section is an opportunity to showcase up to five awards, scholarships, rec…"
click at [535, 469] on button "Professional Experience" at bounding box center [602, 462] width 342 height 29
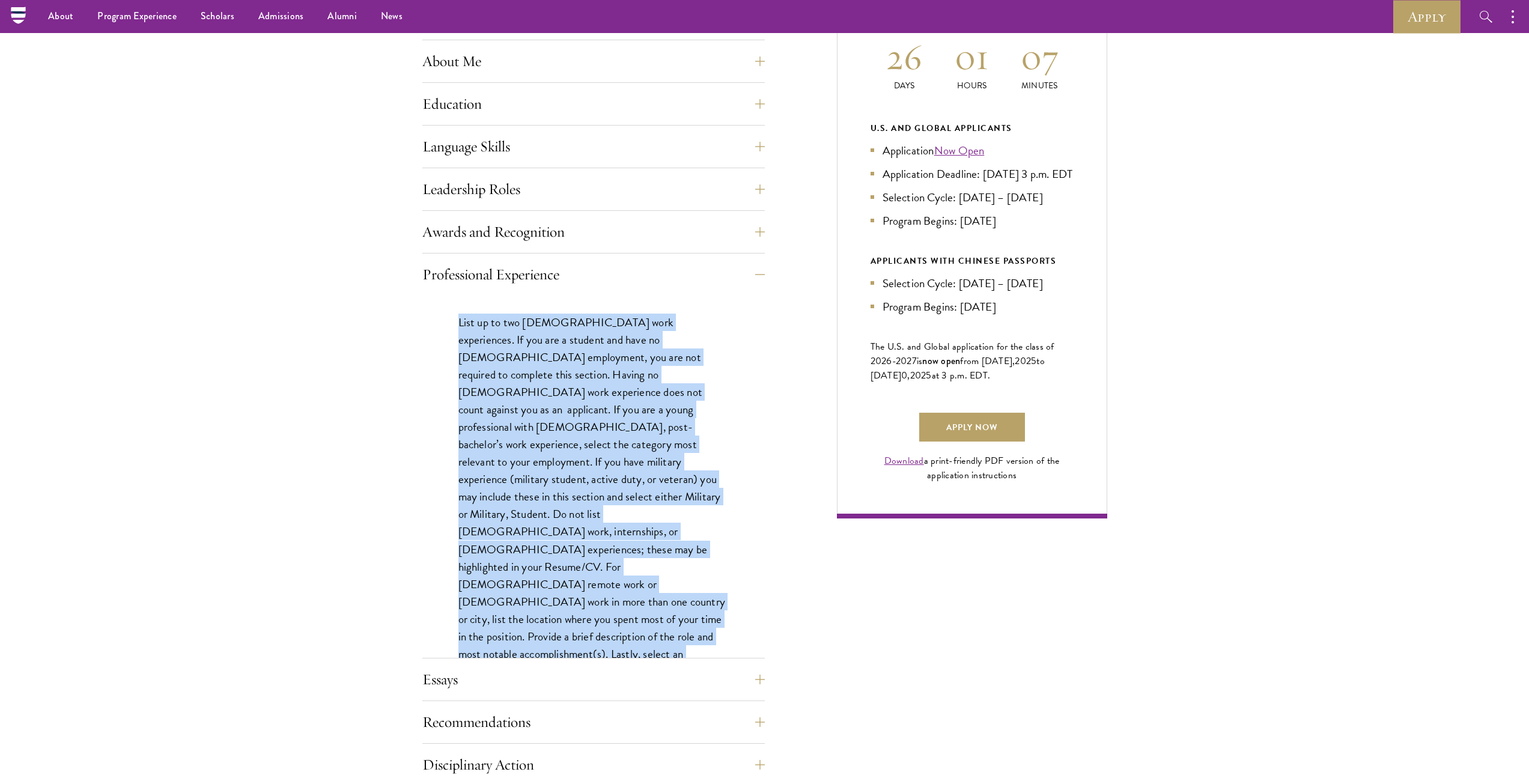
drag, startPoint x: 461, startPoint y: 323, endPoint x: 583, endPoint y: 614, distance: 315.5
click at [583, 614] on p "List up to two [DEMOGRAPHIC_DATA] work experiences. If you are a student and ha…" at bounding box center [594, 506] width 271 height 384
copy p "List up to two [DEMOGRAPHIC_DATA] work experiences. If you are a student and ha…"
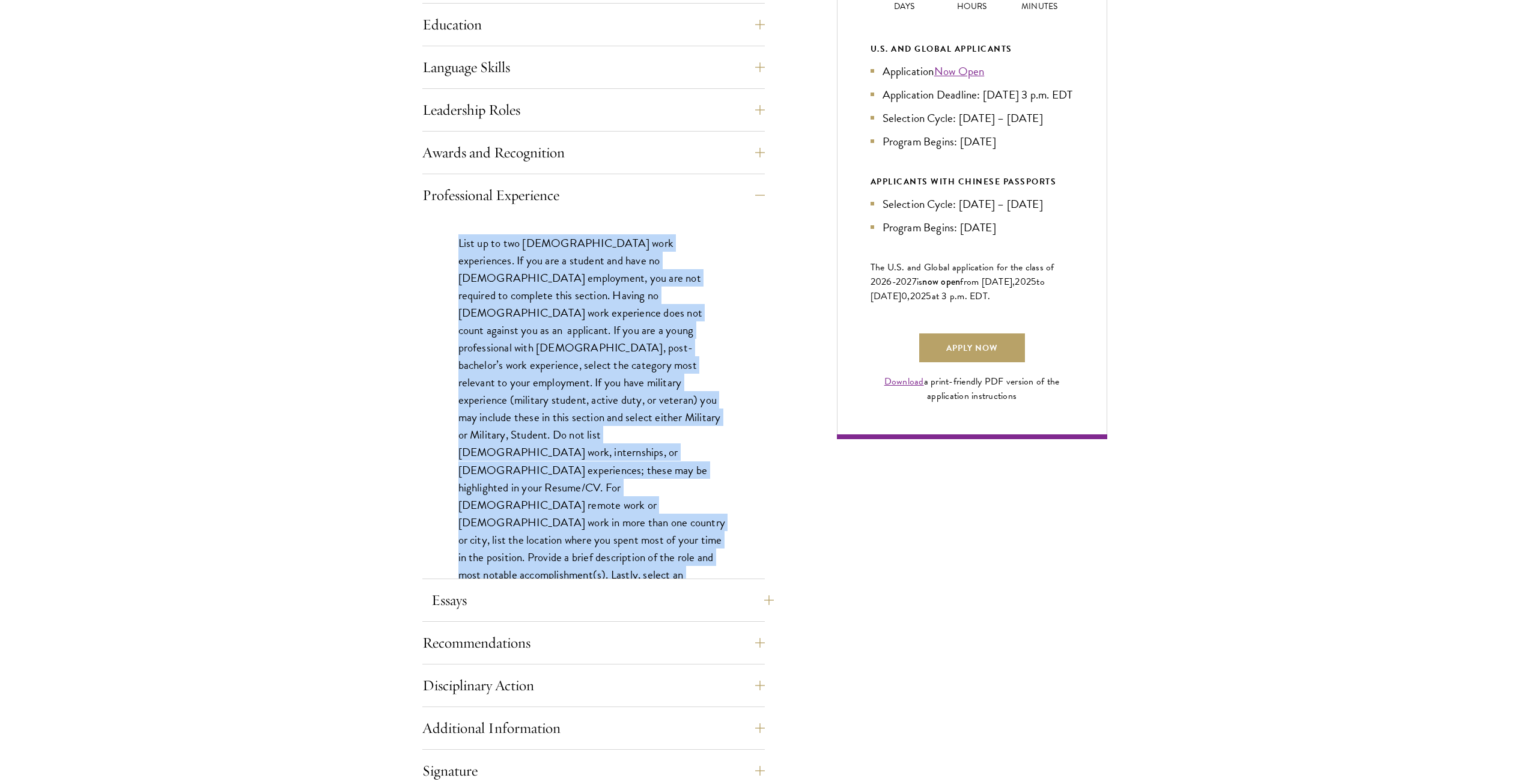
scroll to position [641, 0]
click at [483, 604] on button "Essays" at bounding box center [602, 598] width 342 height 29
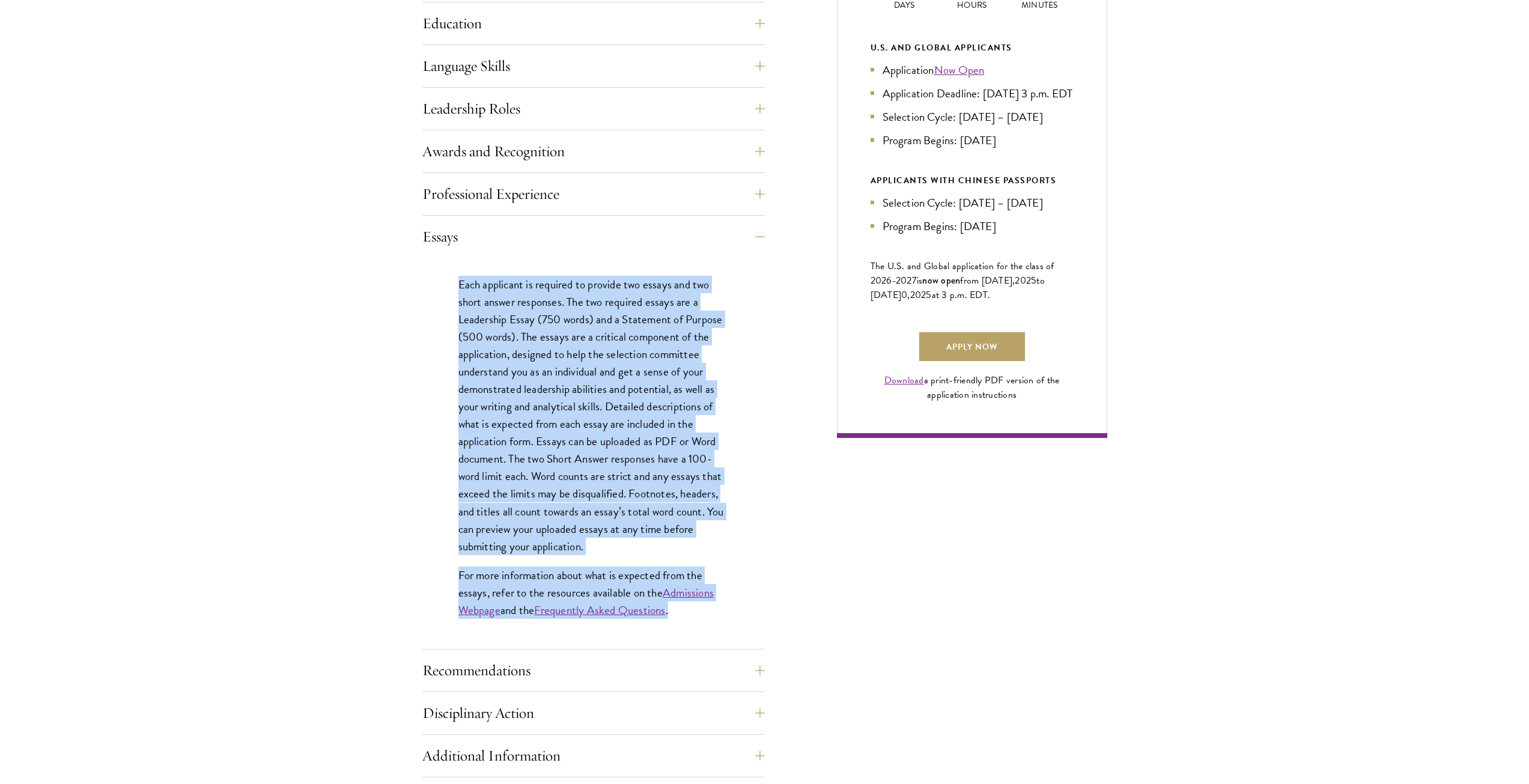
drag, startPoint x: 457, startPoint y: 283, endPoint x: 675, endPoint y: 615, distance: 397.2
click at [675, 615] on div "Each applicant is required to provide two essays and two short answer responses…" at bounding box center [593, 453] width 342 height 391
copy div "Lore ipsumdolo si ametcons ad elitsed doe tempor inc utl etdol magnaa enimadmin…"
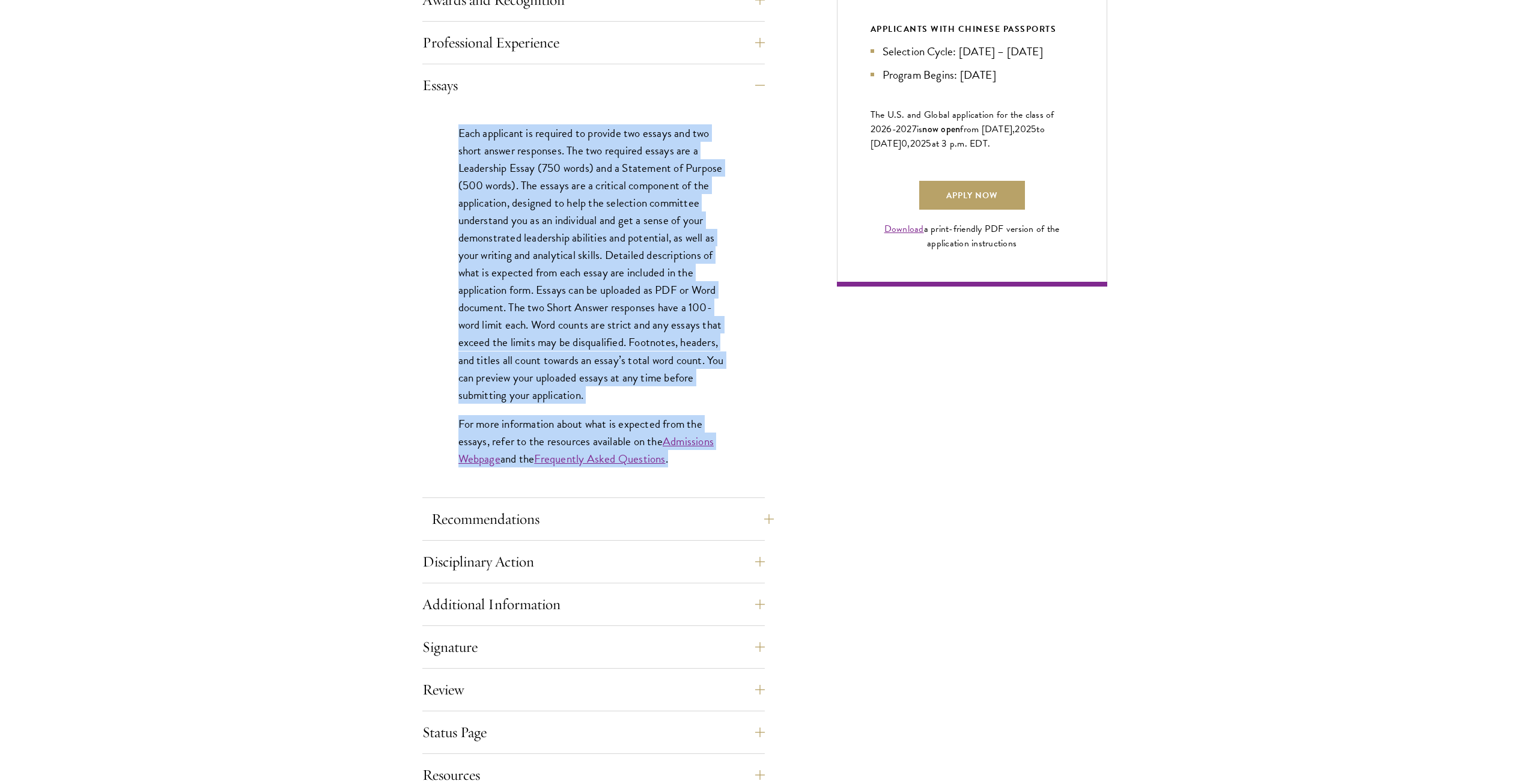
scroll to position [800, 0]
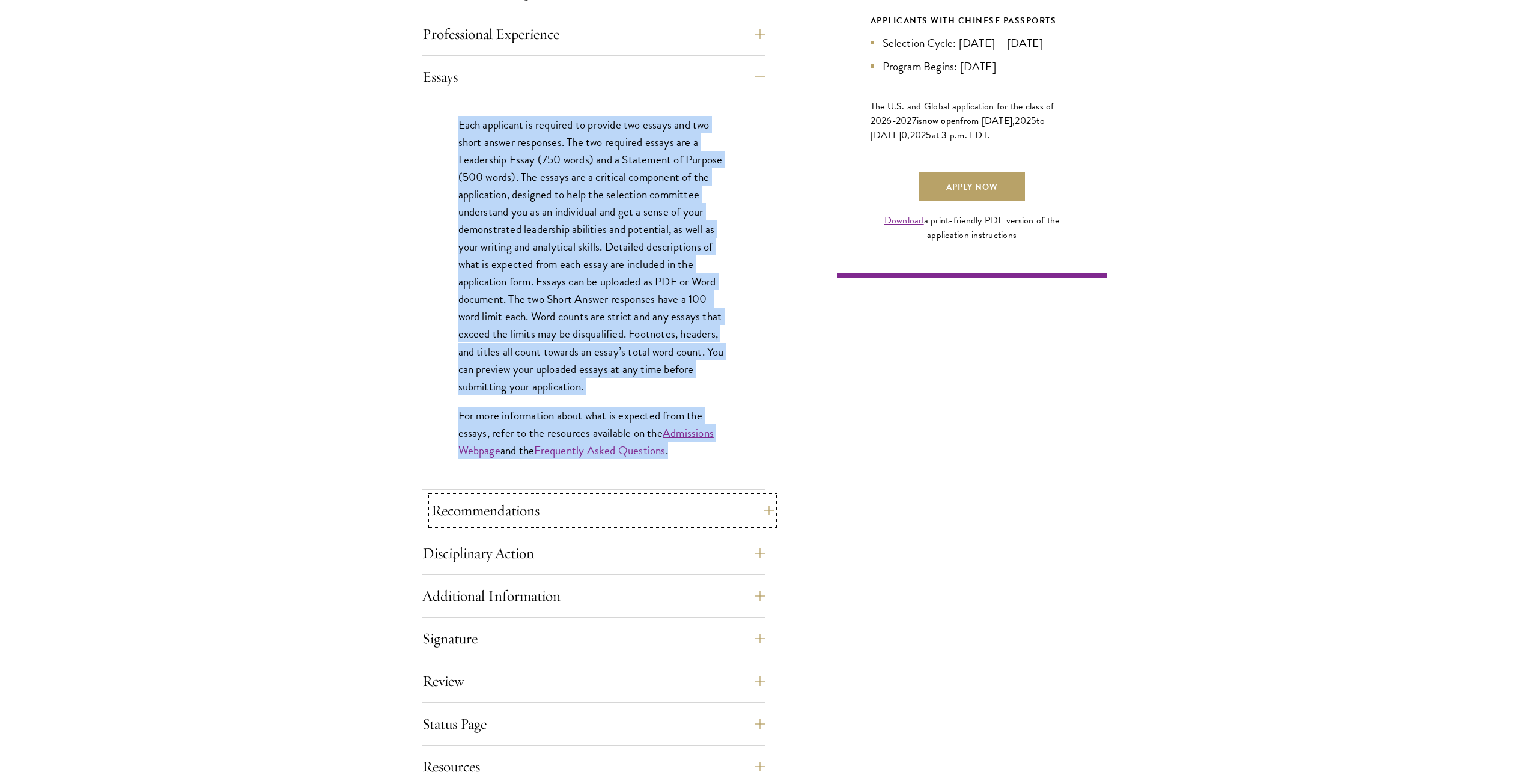
click at [533, 515] on button "Recommendations" at bounding box center [602, 510] width 342 height 29
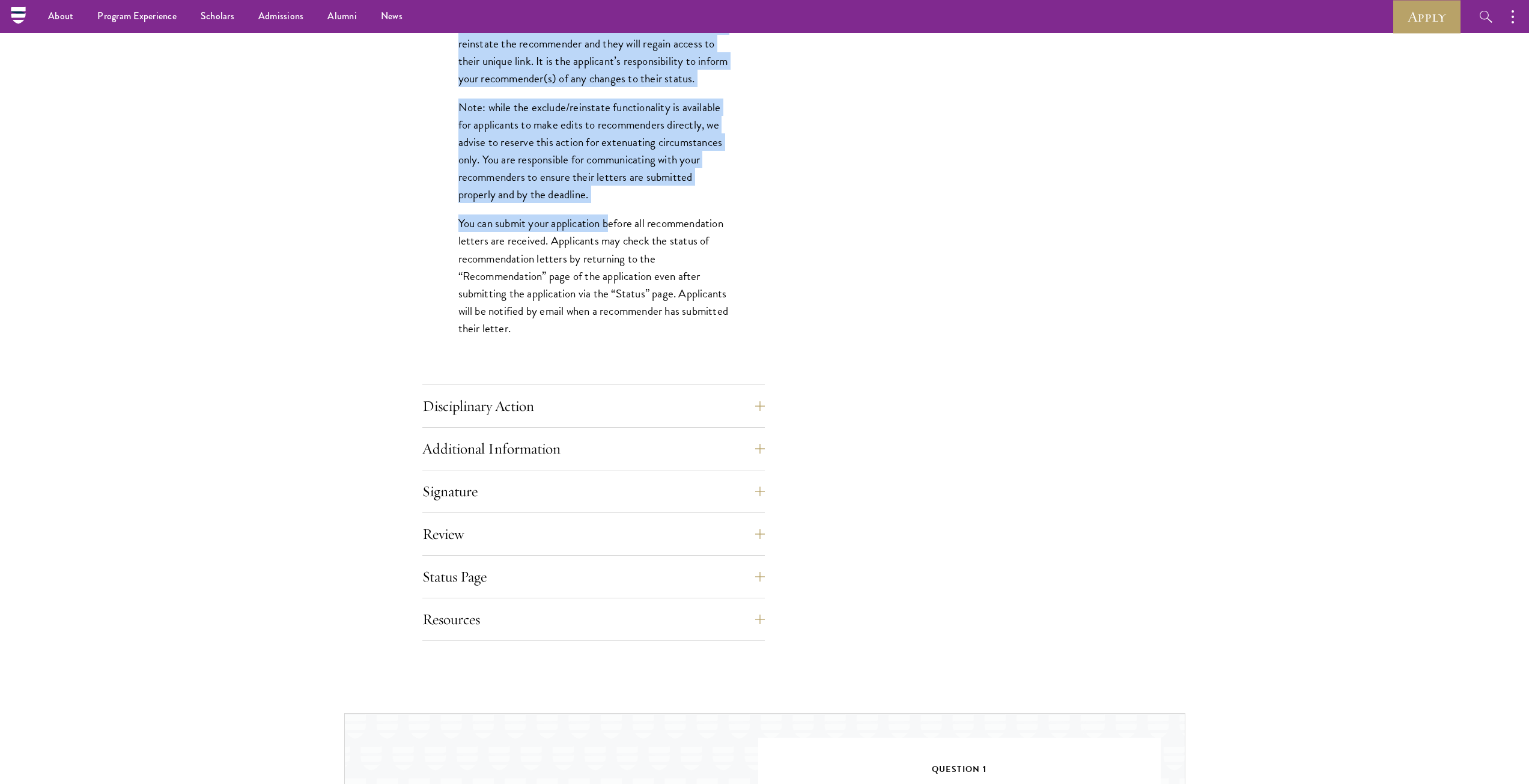
scroll to position [1530, 0]
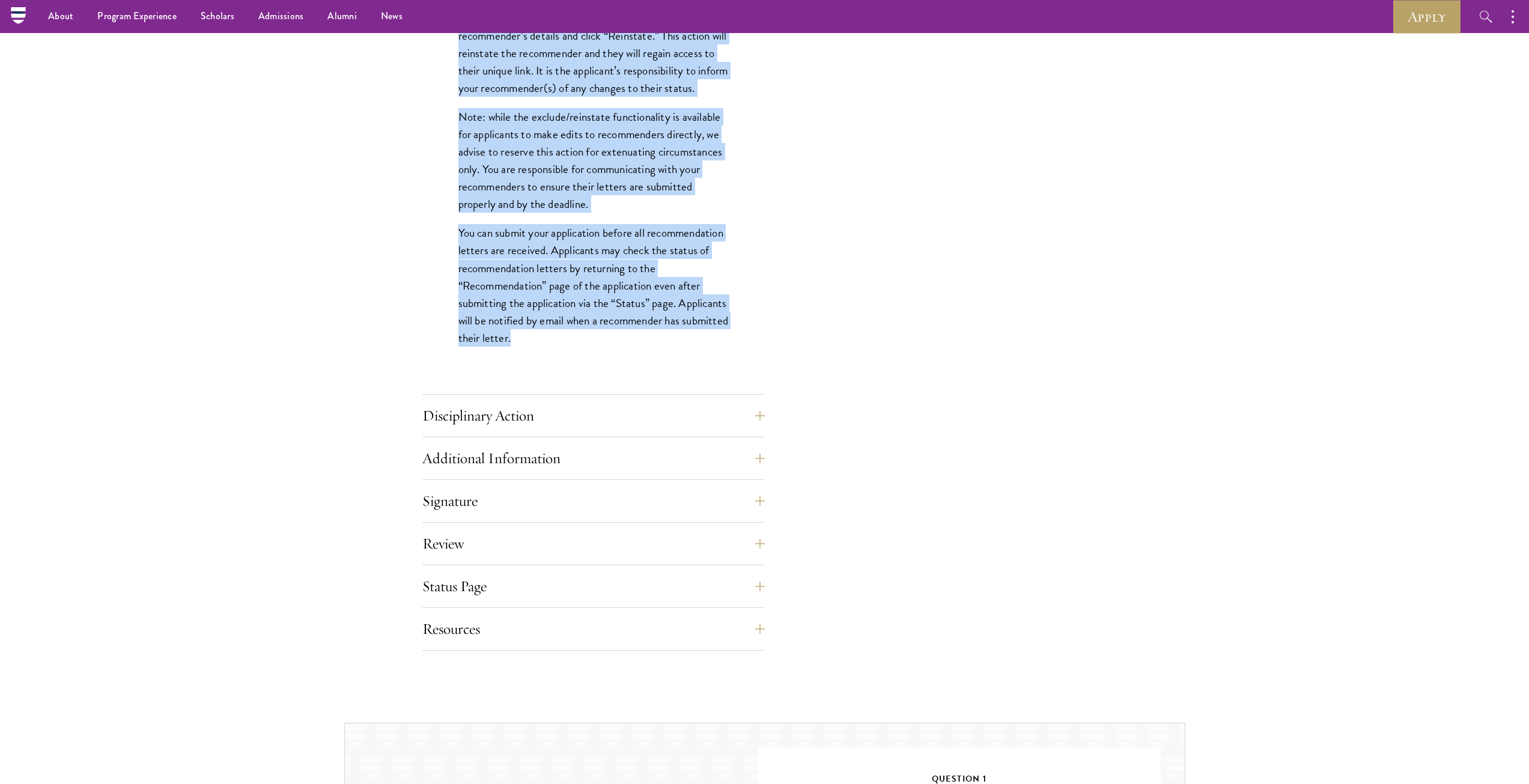
drag, startPoint x: 457, startPoint y: 169, endPoint x: 623, endPoint y: 348, distance: 244.1
copy div "Loremips dolor sitametconse ad elitseddo eiusm tempo, incididuntut labore, etd …"
click at [507, 448] on button "Additional Information" at bounding box center [602, 458] width 342 height 29
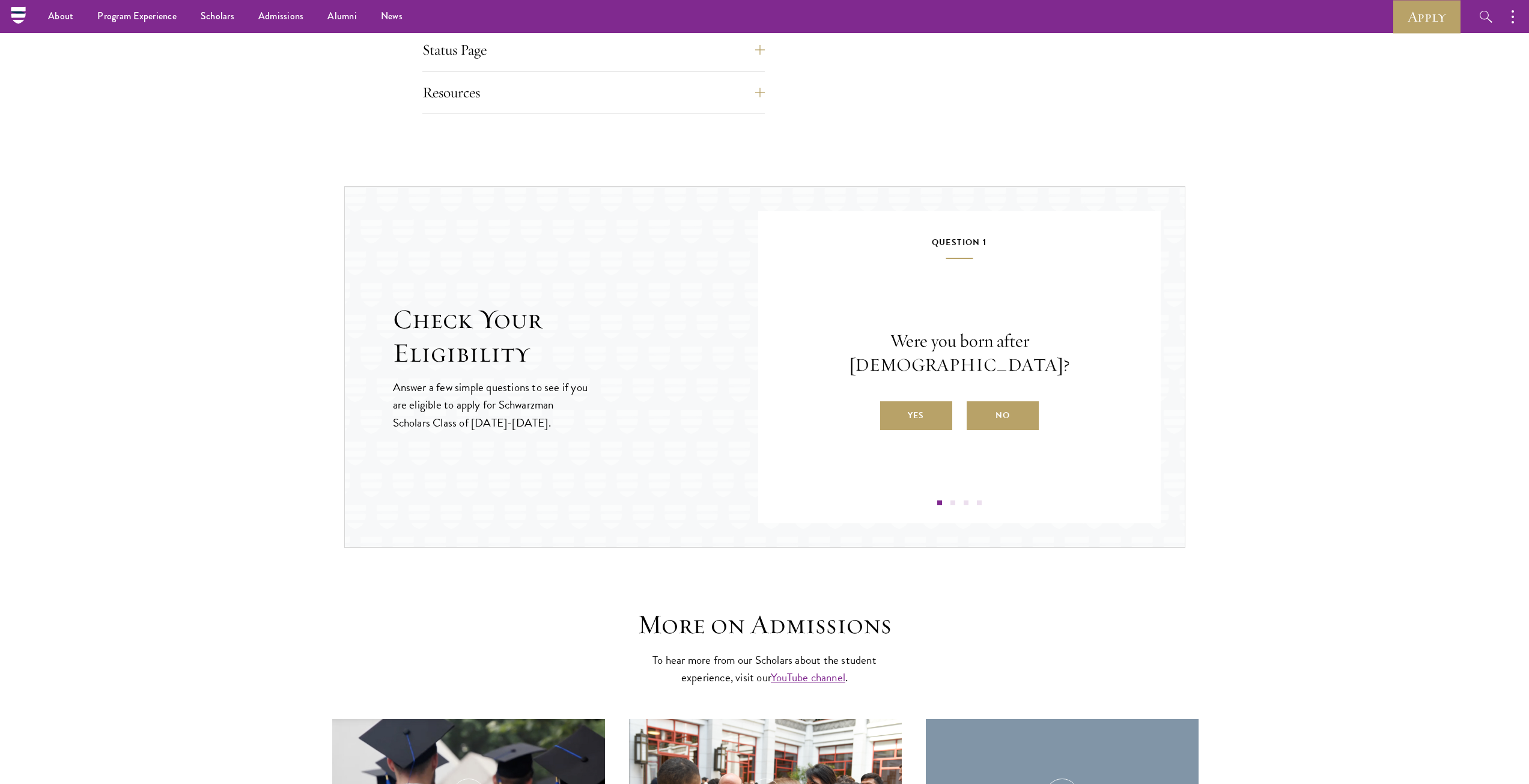
scroll to position [1450, 0]
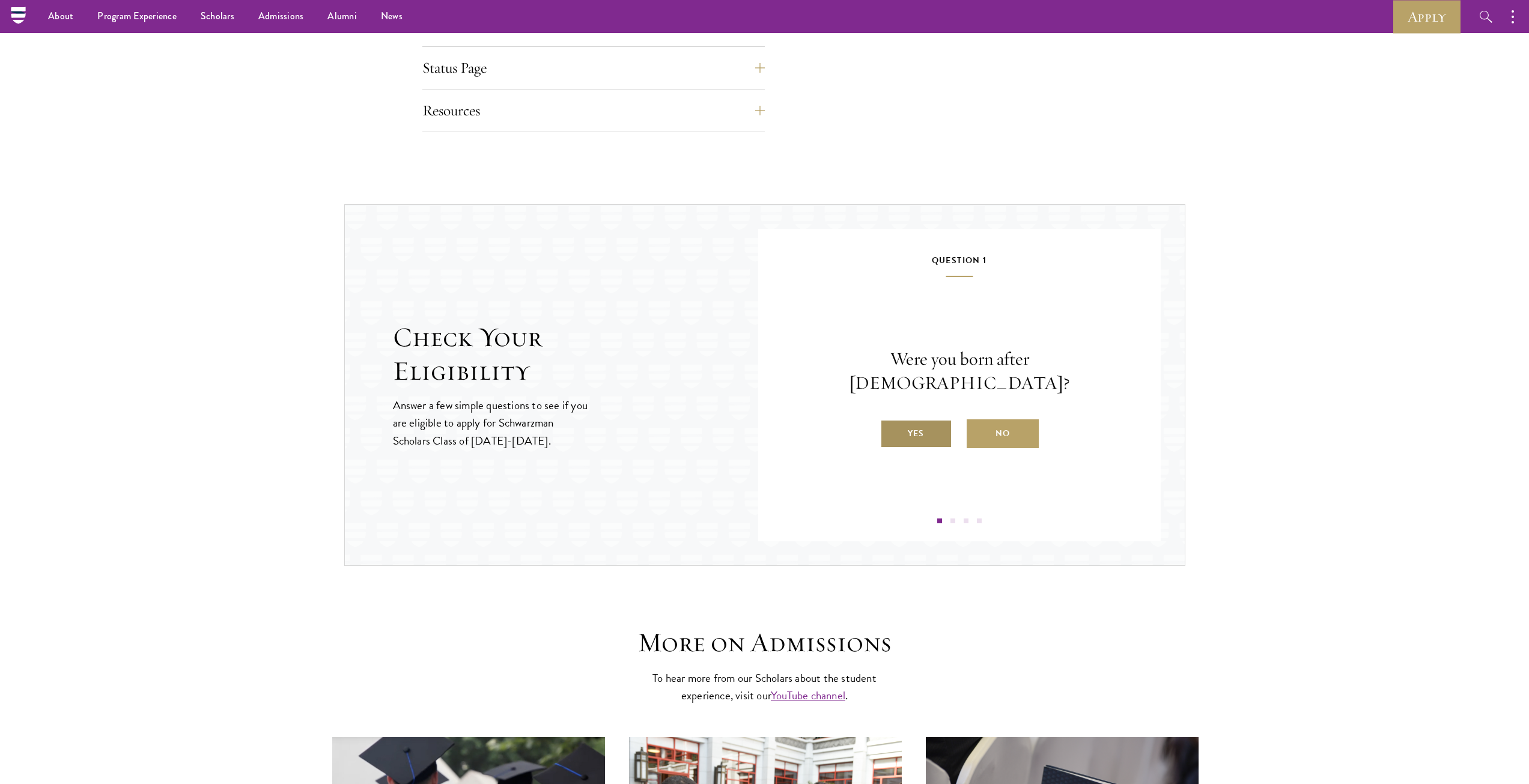
click at [935, 424] on label "Yes" at bounding box center [916, 433] width 72 height 29
click at [891, 424] on input "Yes" at bounding box center [885, 426] width 11 height 11
click at [934, 428] on label "Yes" at bounding box center [916, 433] width 72 height 29
click at [891, 428] on input "Yes" at bounding box center [885, 426] width 11 height 11
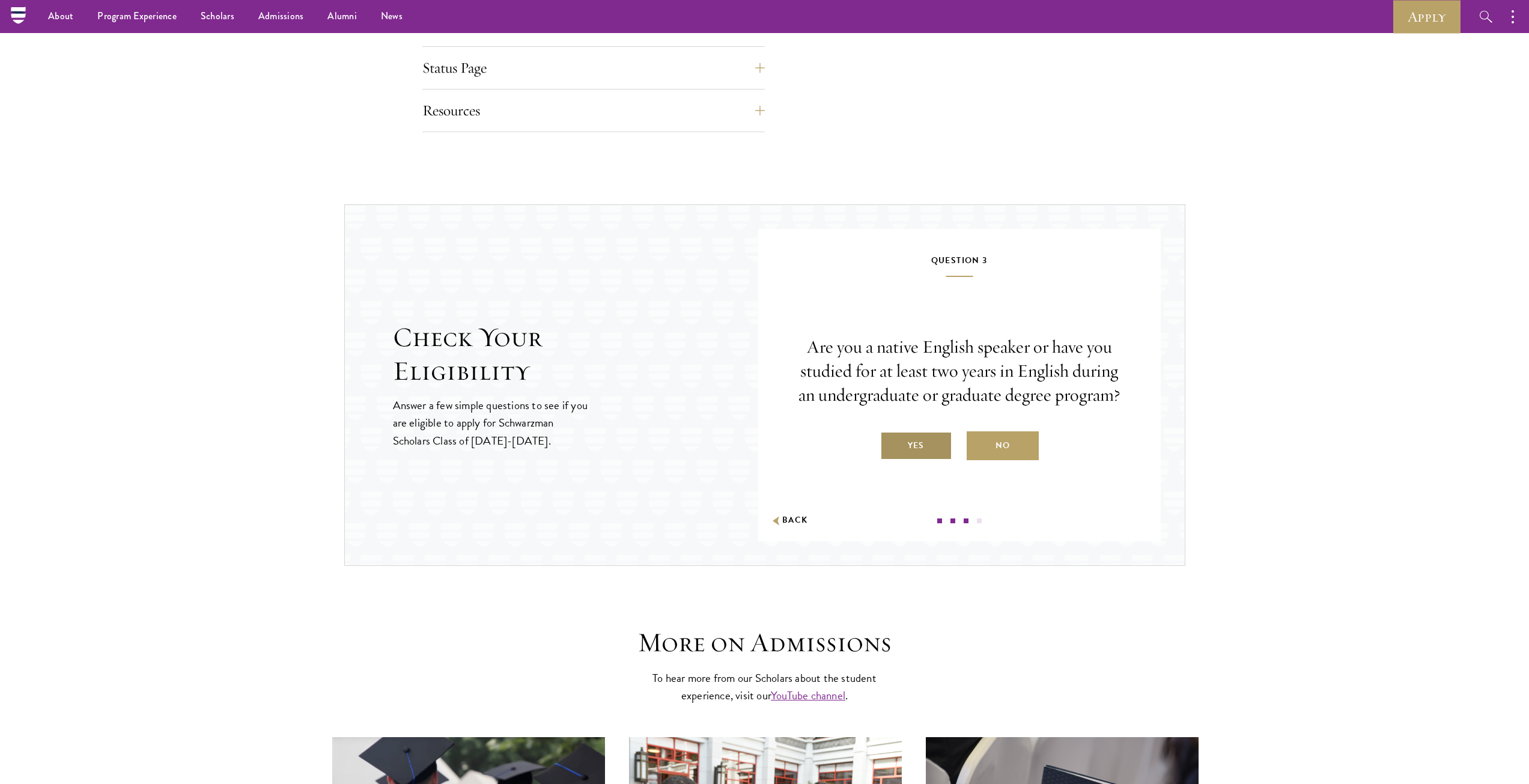
click at [918, 436] on label "Yes" at bounding box center [916, 445] width 72 height 29
click at [891, 436] on input "Yes" at bounding box center [885, 438] width 11 height 11
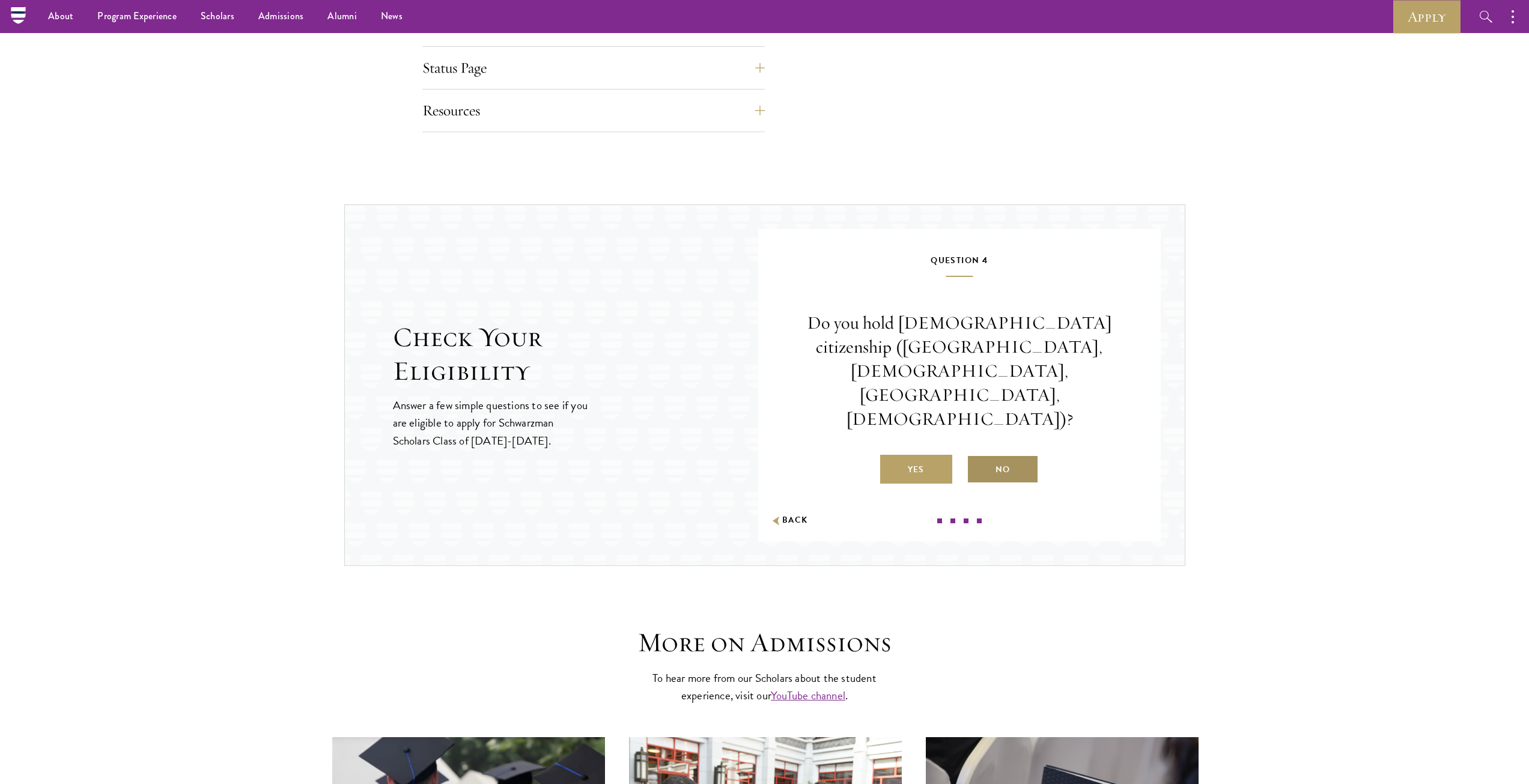
click at [998, 455] on label "No" at bounding box center [1003, 469] width 72 height 29
click at [978, 456] on input "No" at bounding box center [971, 461] width 11 height 11
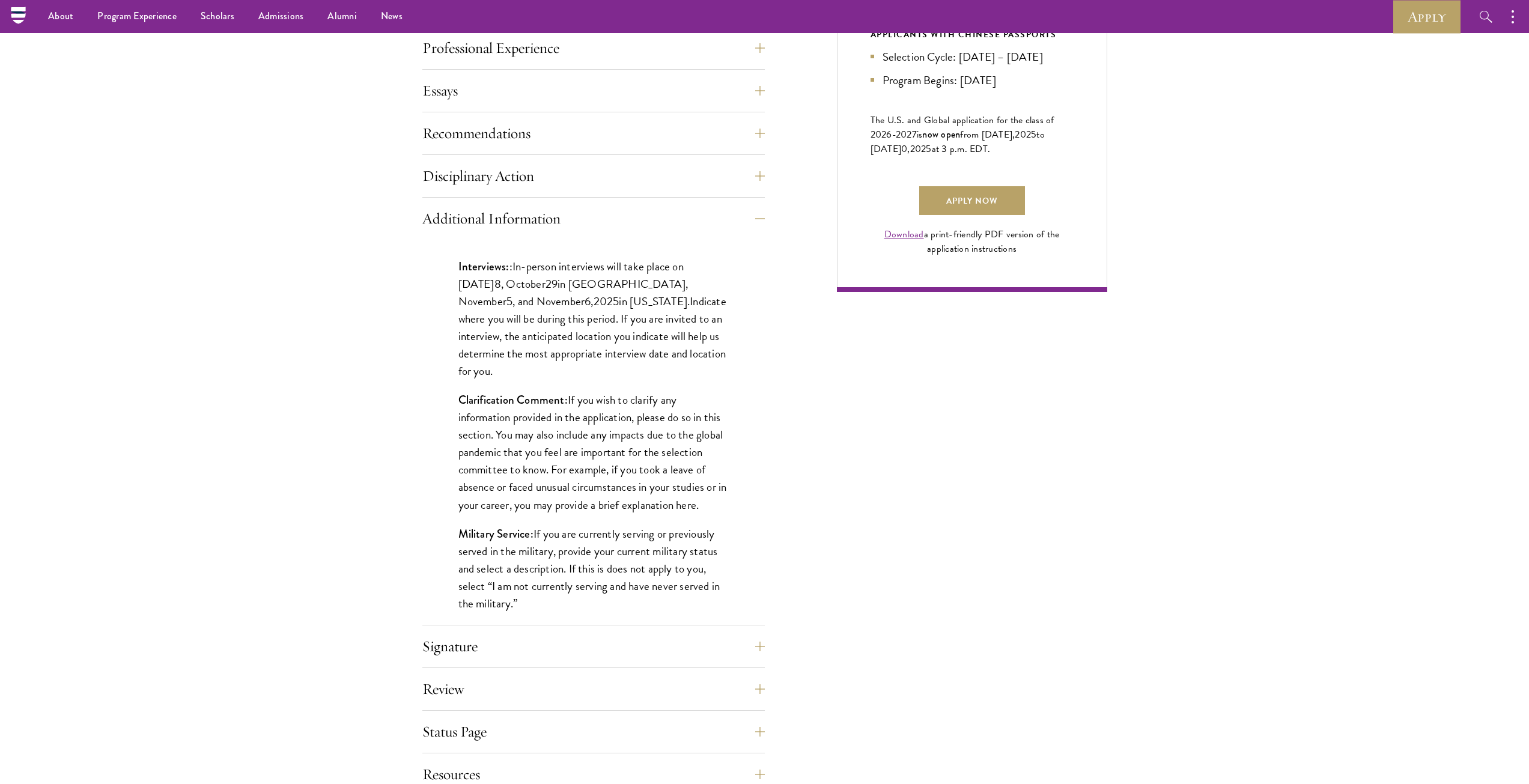
scroll to position [770, 0]
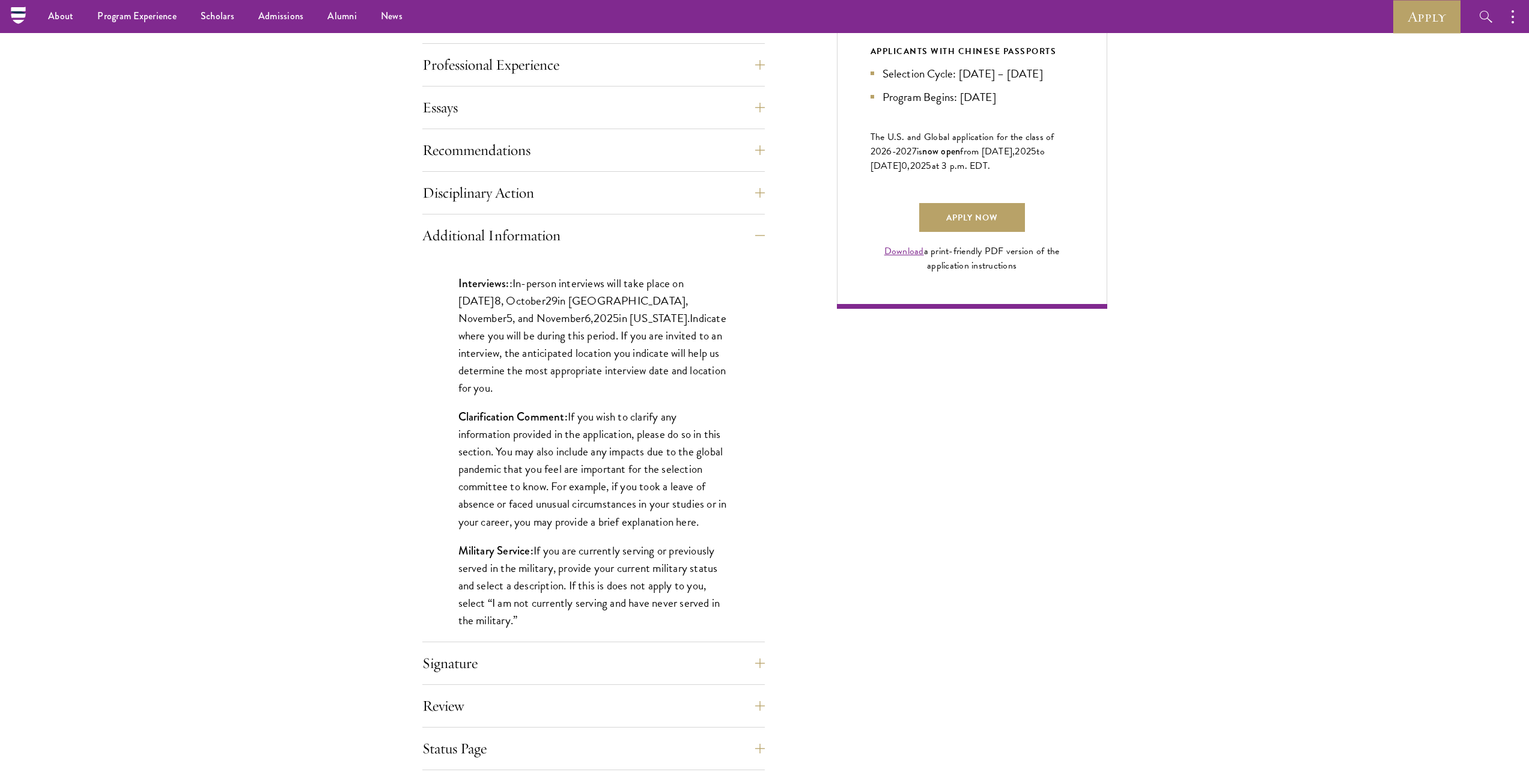
drag, startPoint x: 994, startPoint y: 566, endPoint x: 785, endPoint y: 460, distance: 234.3
click at [994, 566] on div "Application Home Page The online application form must be completed in English.…" at bounding box center [764, 264] width 685 height 1096
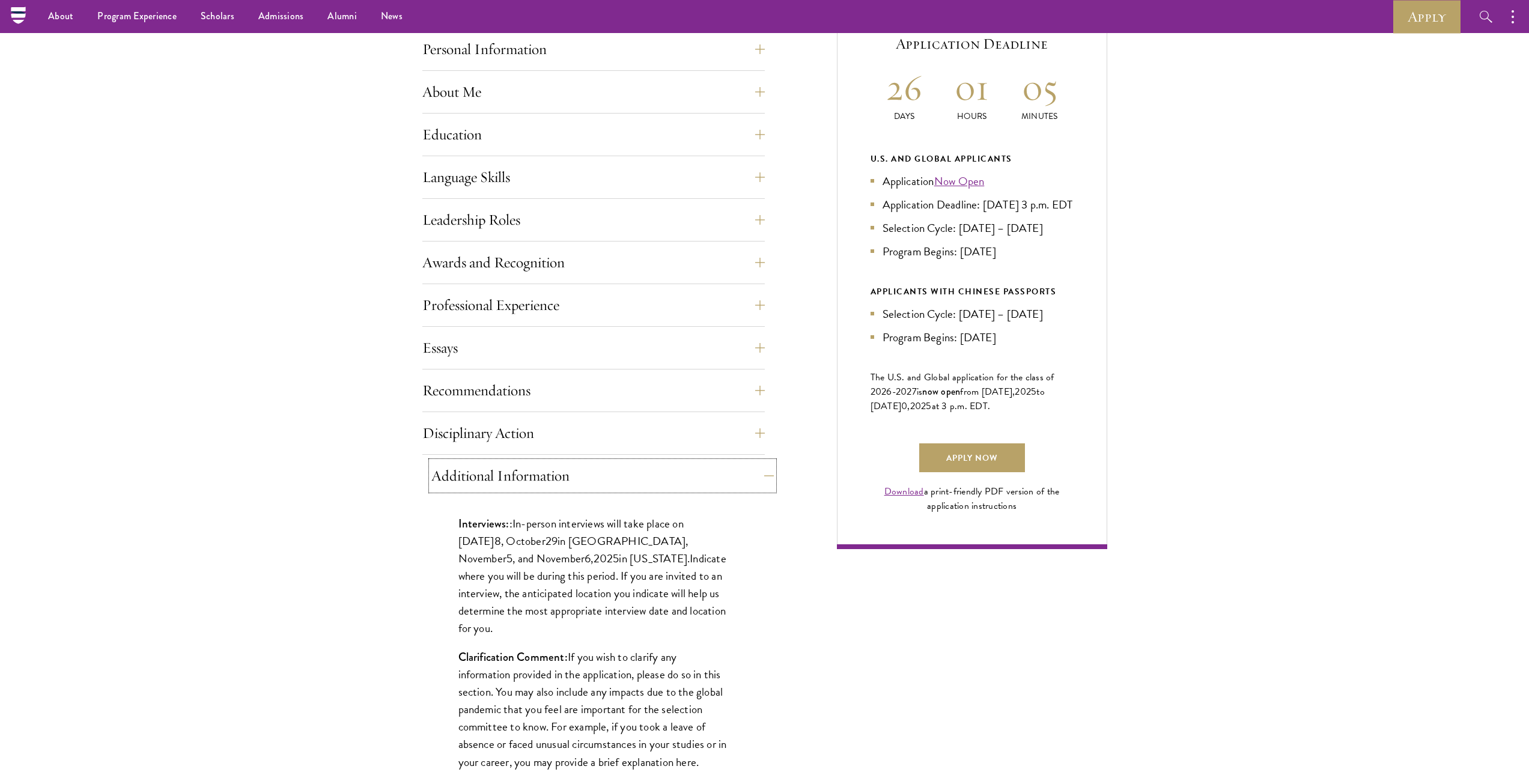
click at [512, 470] on button "Additional Information" at bounding box center [602, 475] width 342 height 29
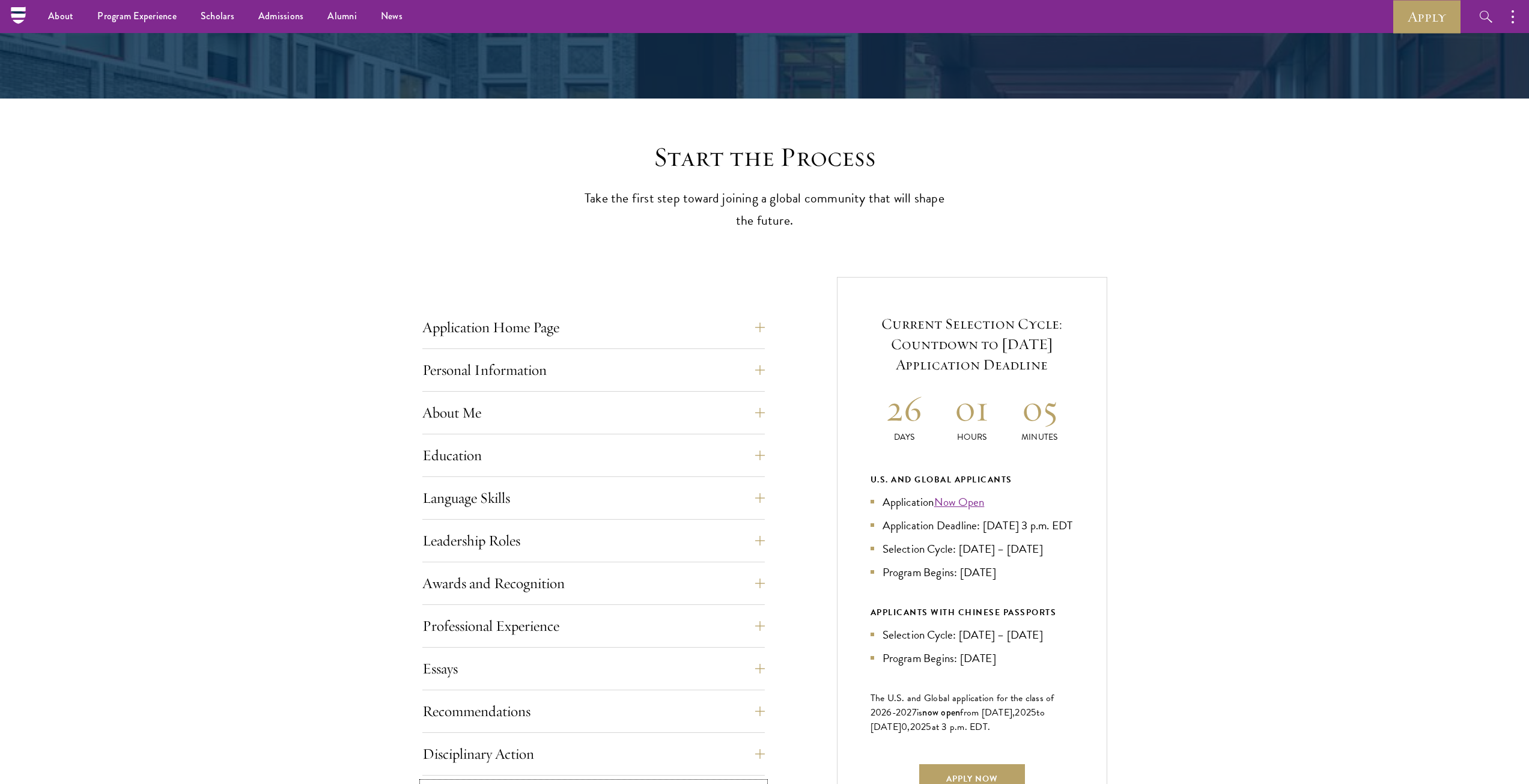
scroll to position [169, 0]
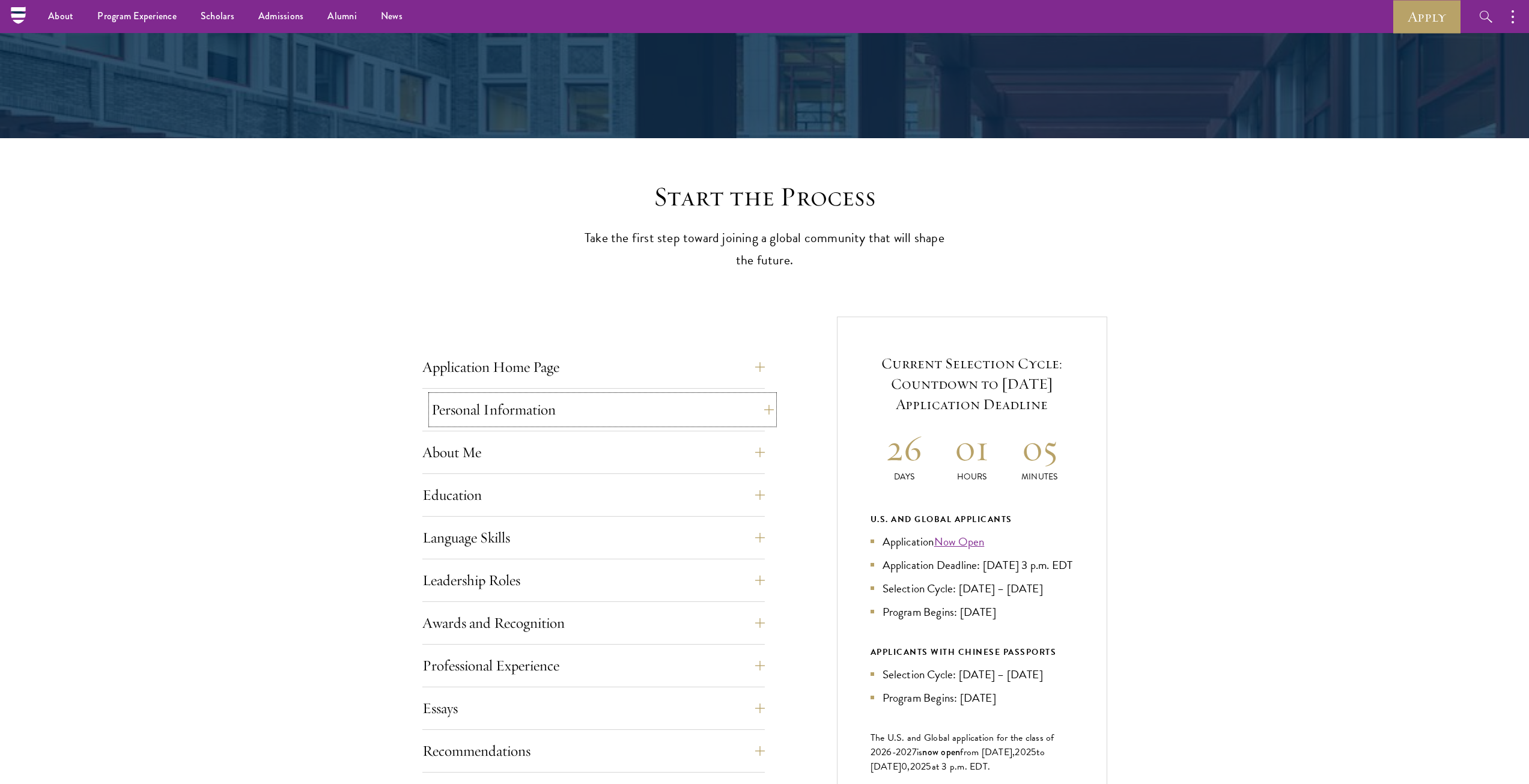
click at [512, 421] on button "Personal Information" at bounding box center [602, 409] width 342 height 29
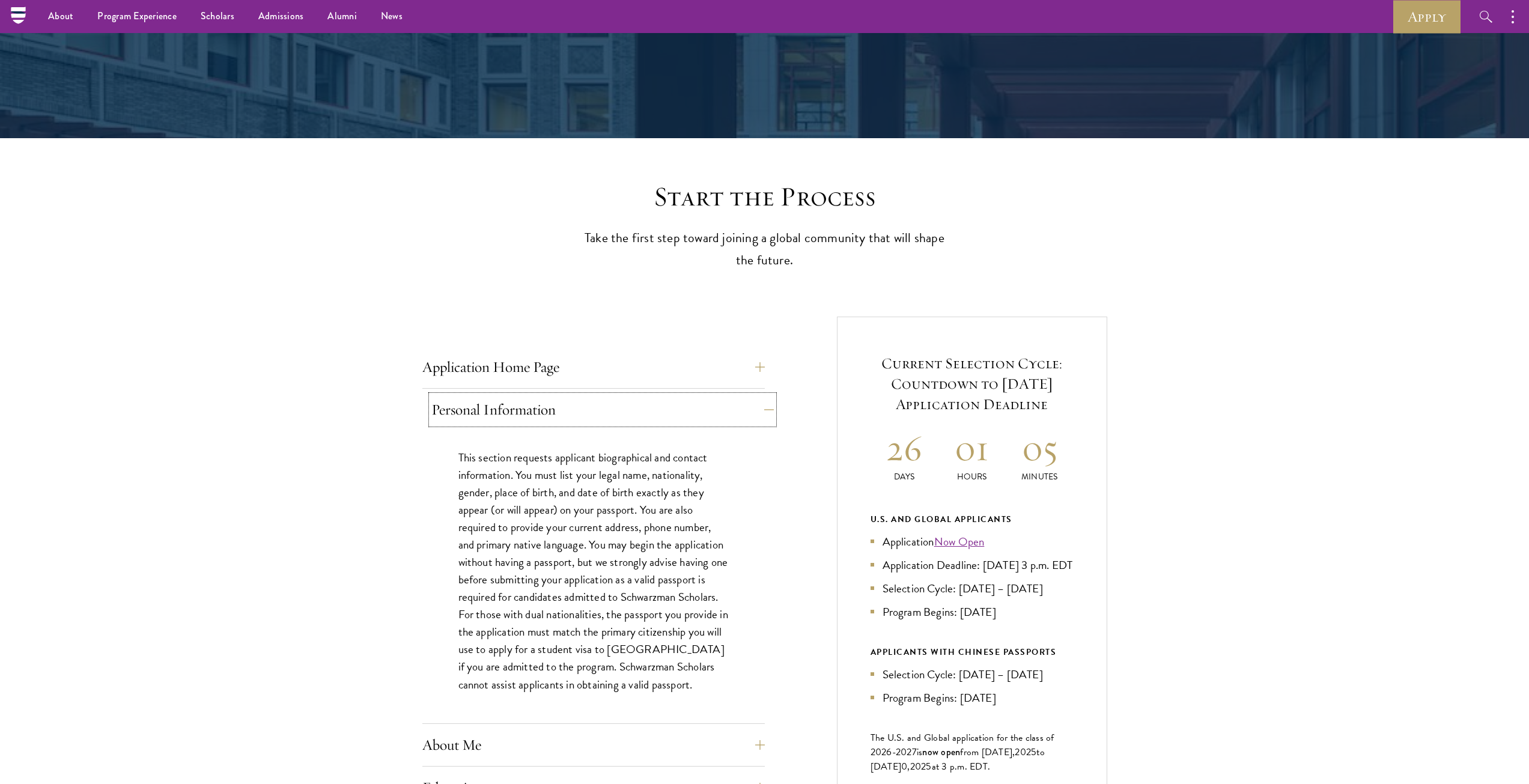
click at [512, 421] on button "Personal Information" at bounding box center [602, 409] width 342 height 29
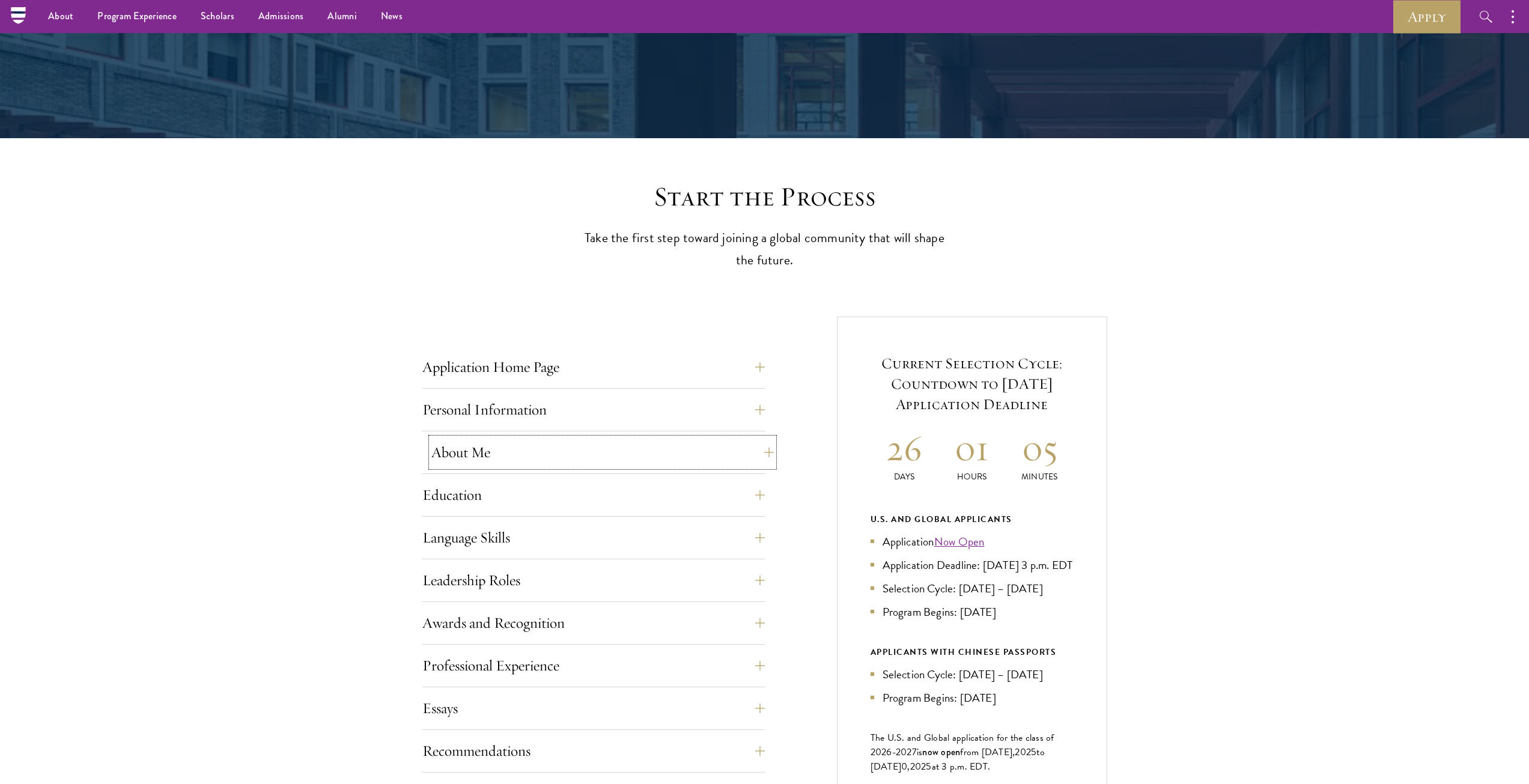
click at [507, 444] on button "About Me" at bounding box center [602, 452] width 342 height 29
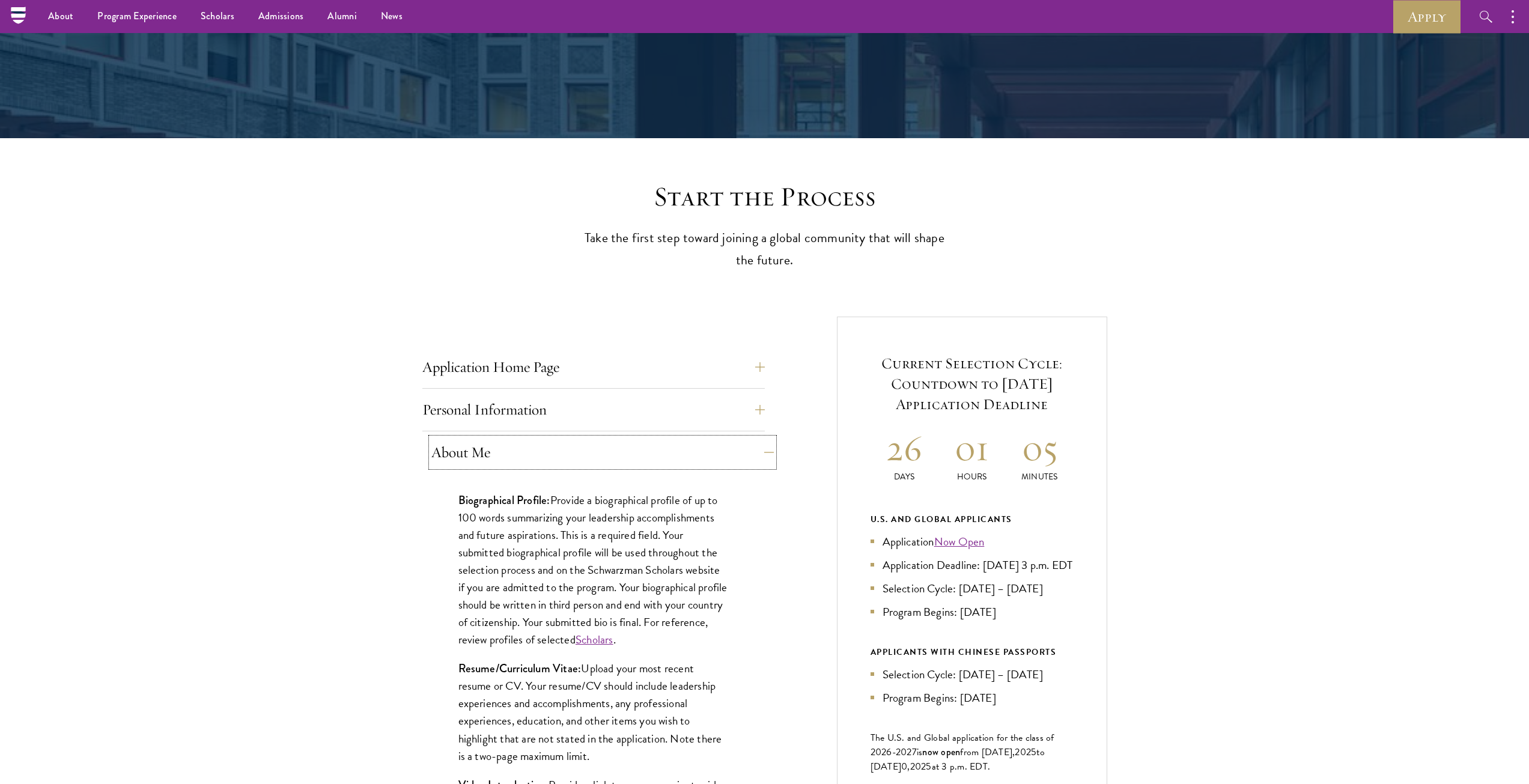
click at [507, 444] on button "About Me" at bounding box center [602, 452] width 342 height 29
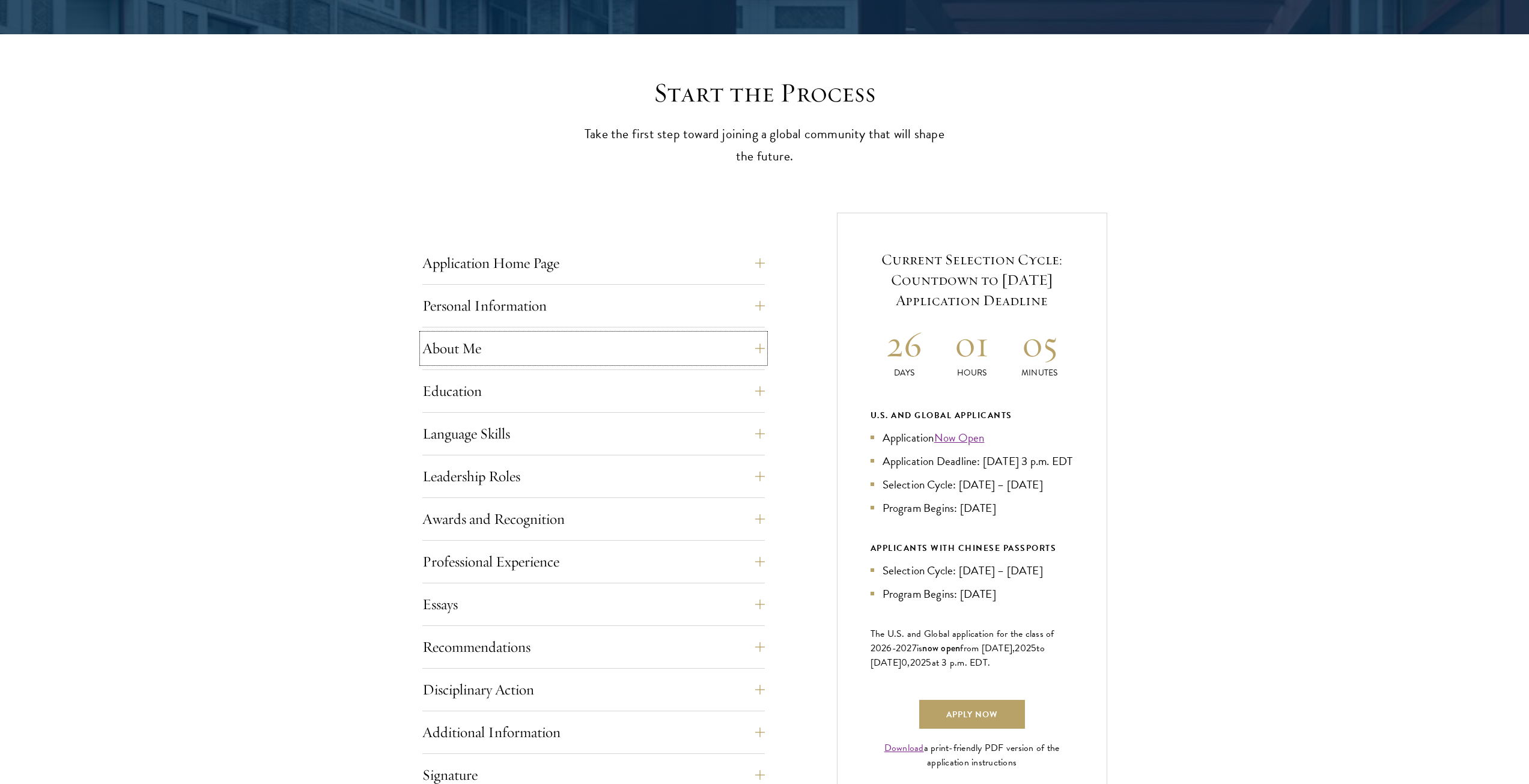
scroll to position [290, 0]
